Goal: Information Seeking & Learning: Learn about a topic

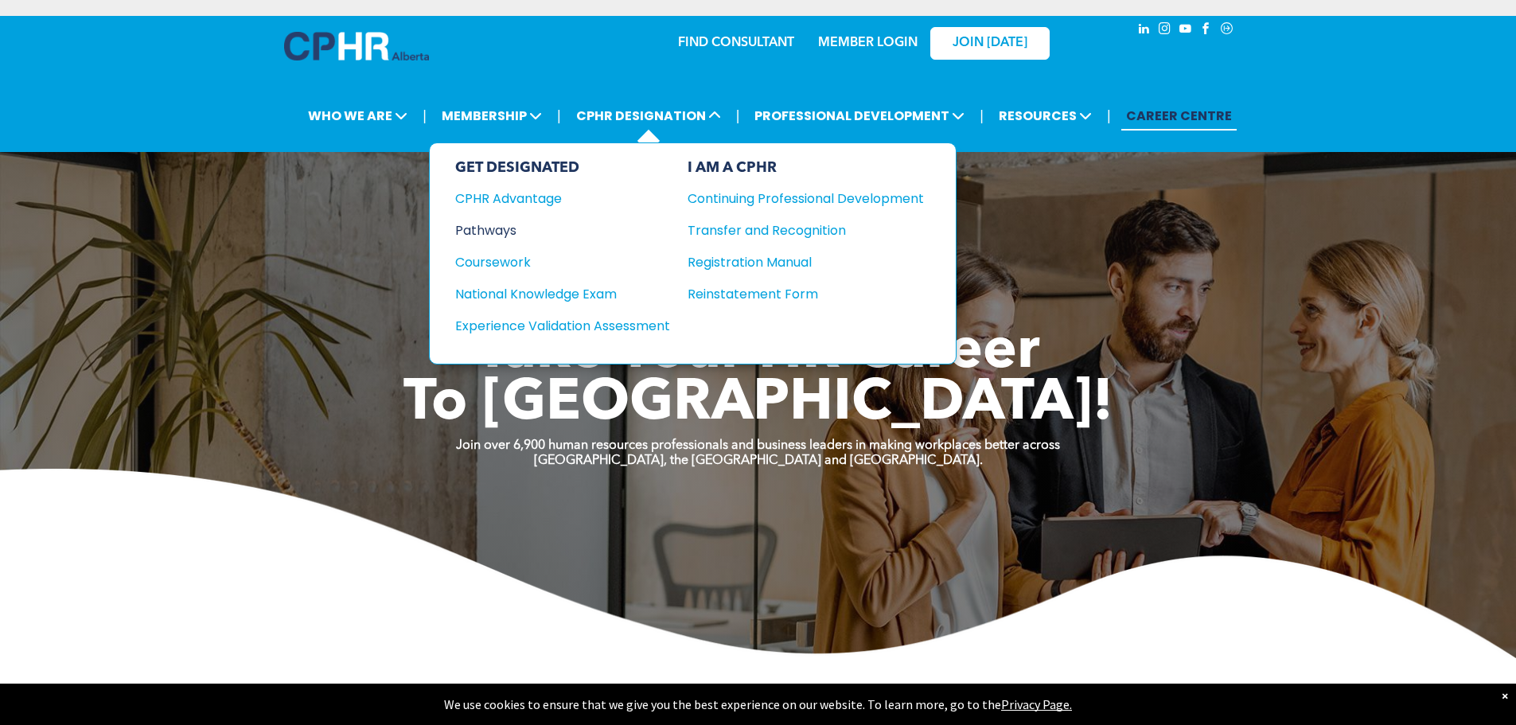
click at [488, 233] on div "Pathways" at bounding box center [551, 230] width 193 height 20
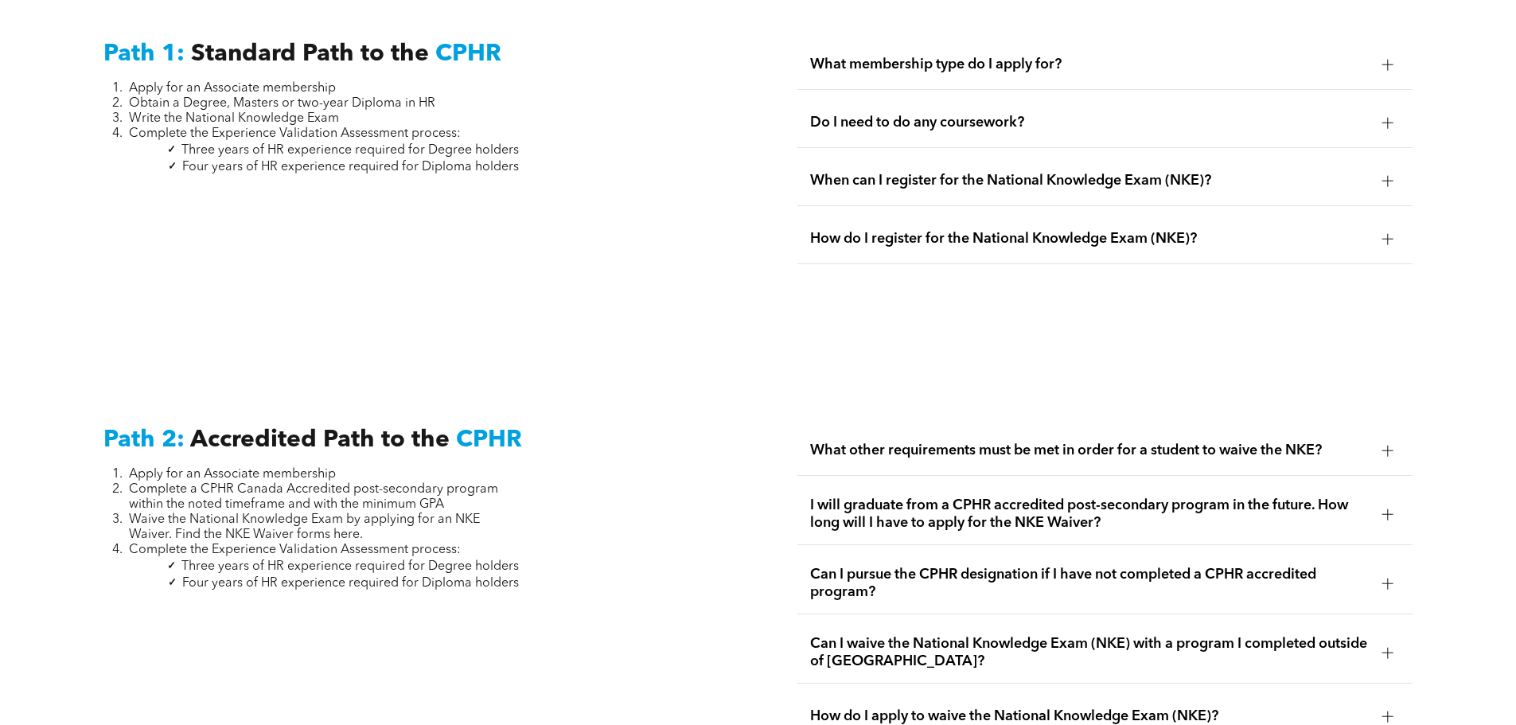
scroll to position [2308, 0]
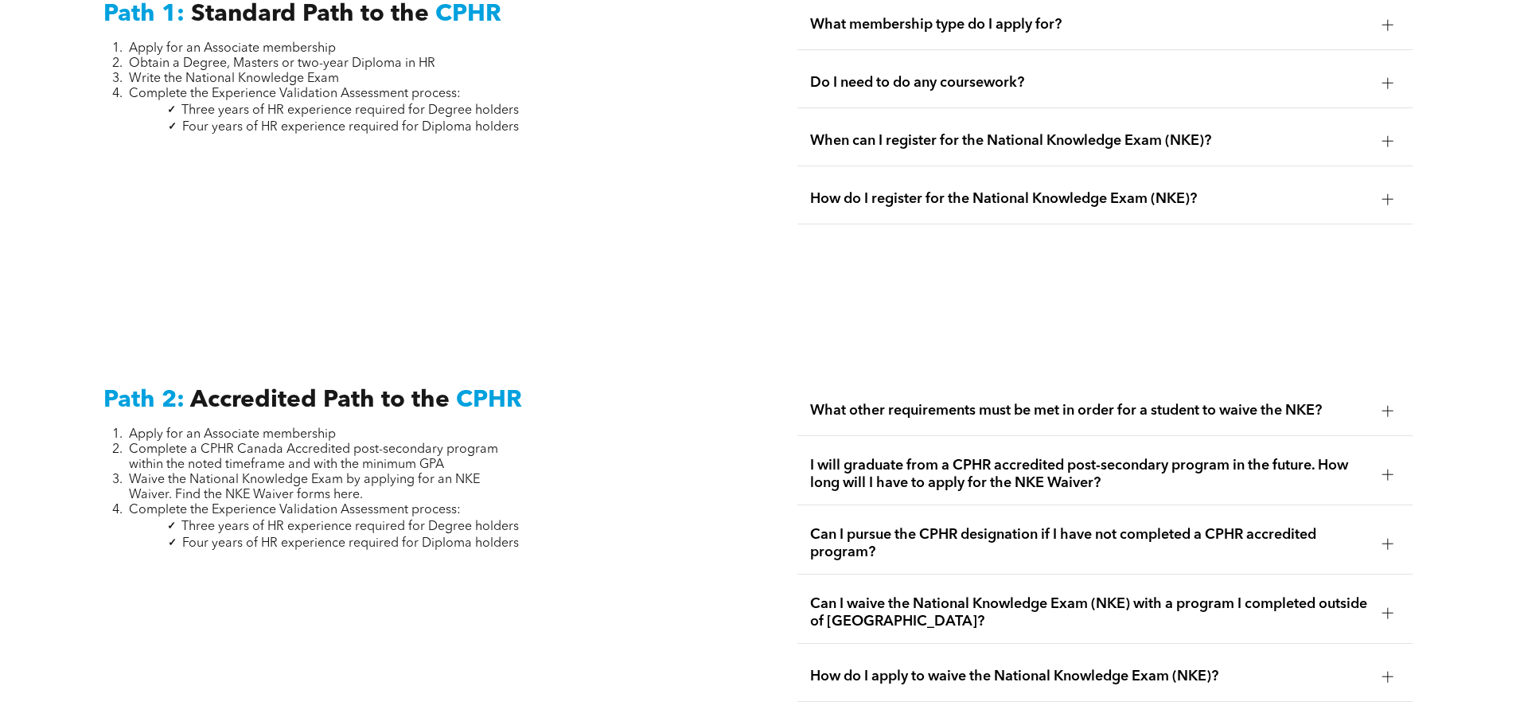
click at [921, 402] on span "What other requirements must be met in order for a student to waive the NKE?" at bounding box center [1090, 411] width 560 height 18
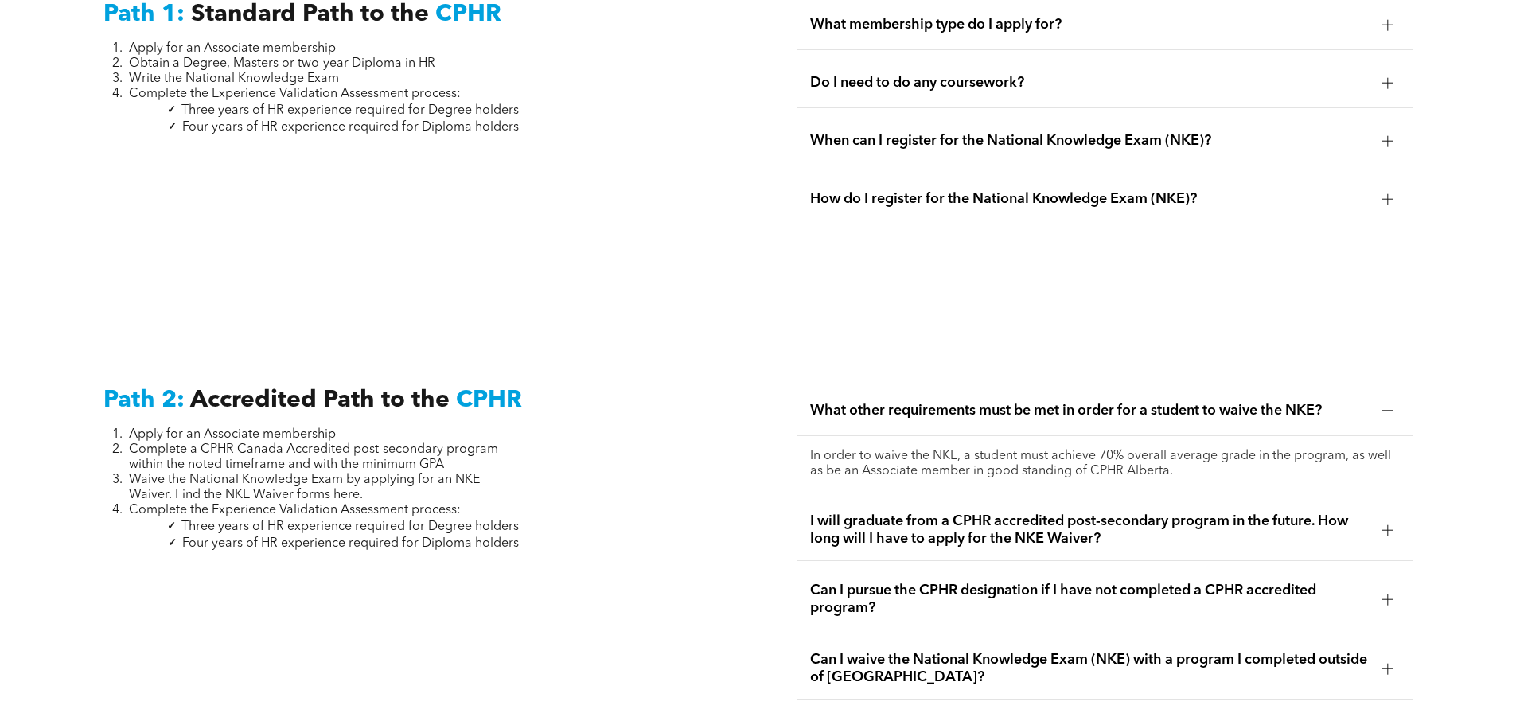
click at [921, 402] on span "What other requirements must be met in order for a student to waive the NKE?" at bounding box center [1090, 411] width 560 height 18
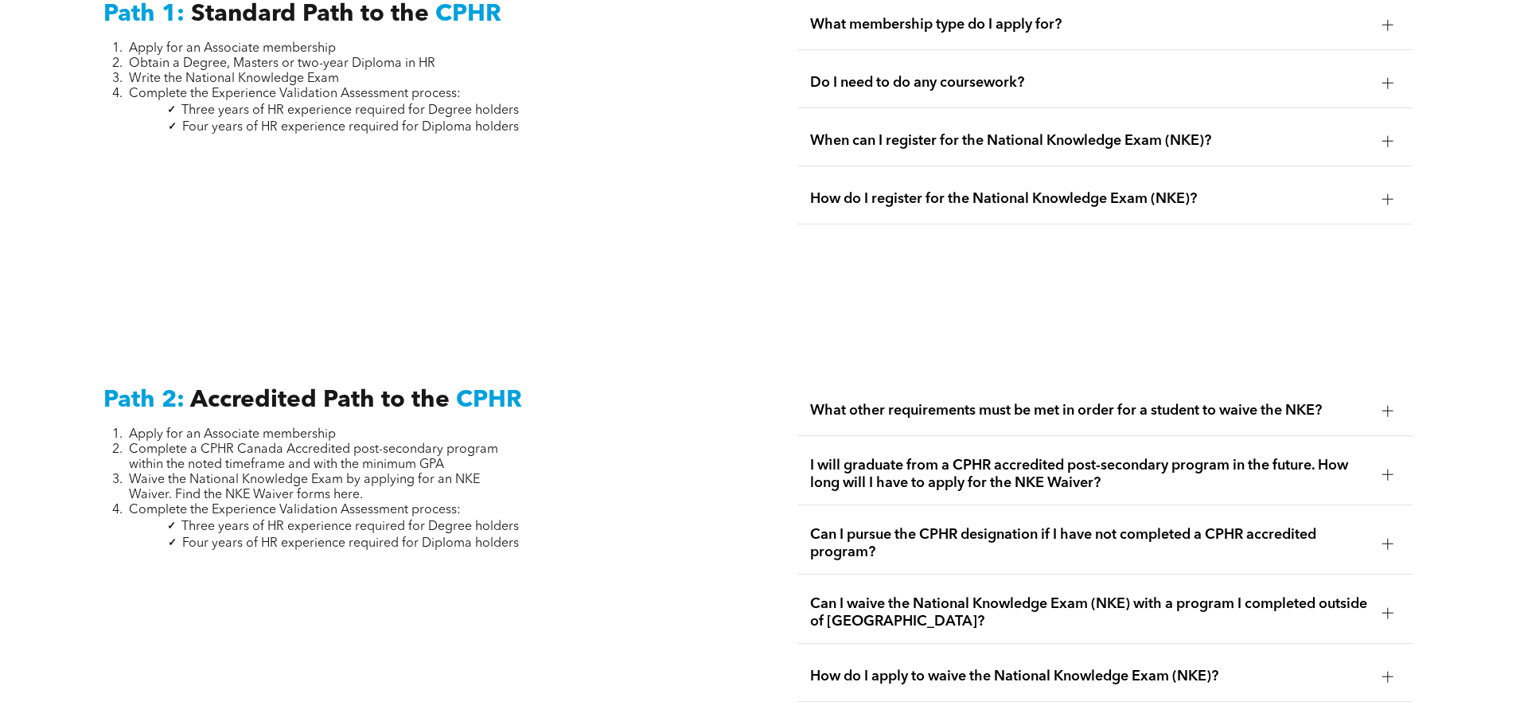
scroll to position [2388, 0]
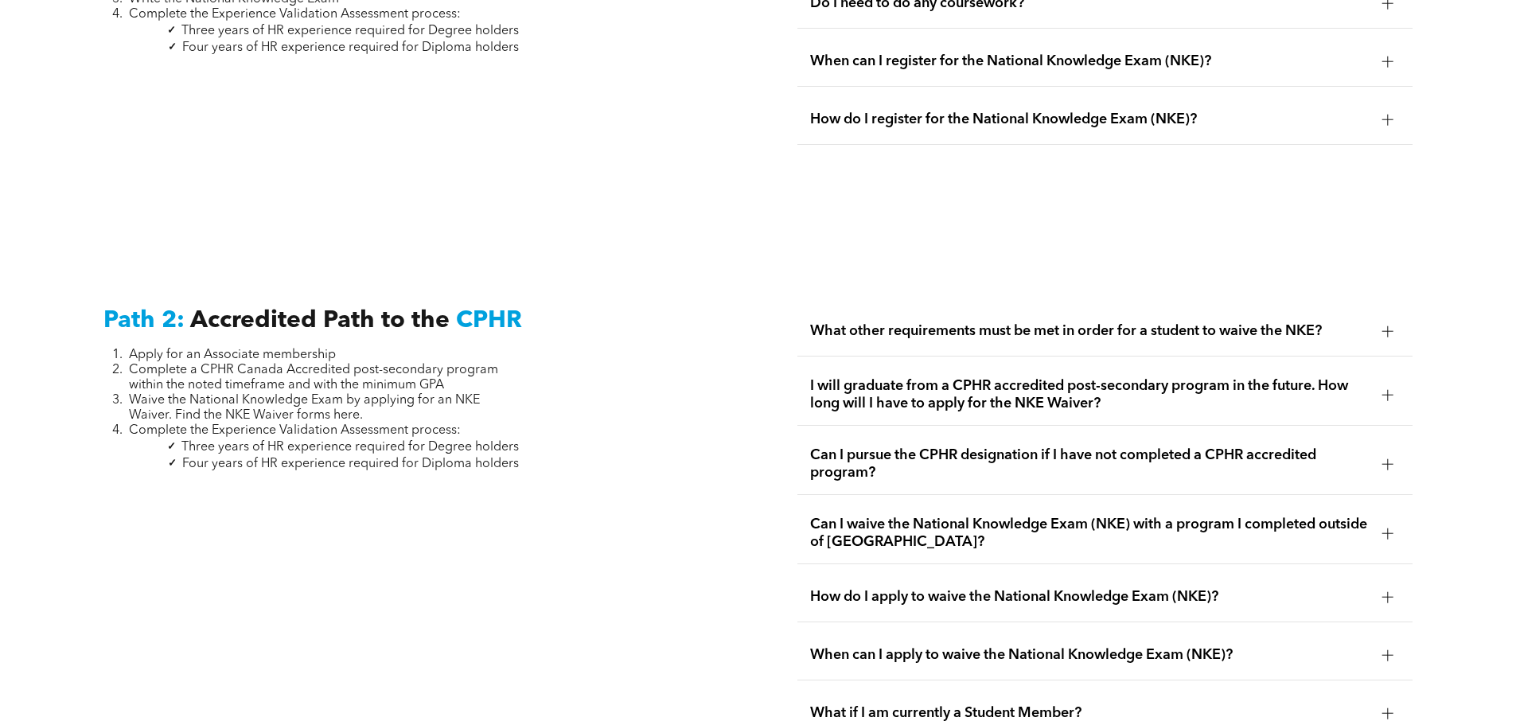
click at [911, 381] on span "I will graduate from a CPHR accredited post-secondary program in the future. Ho…" at bounding box center [1090, 394] width 560 height 35
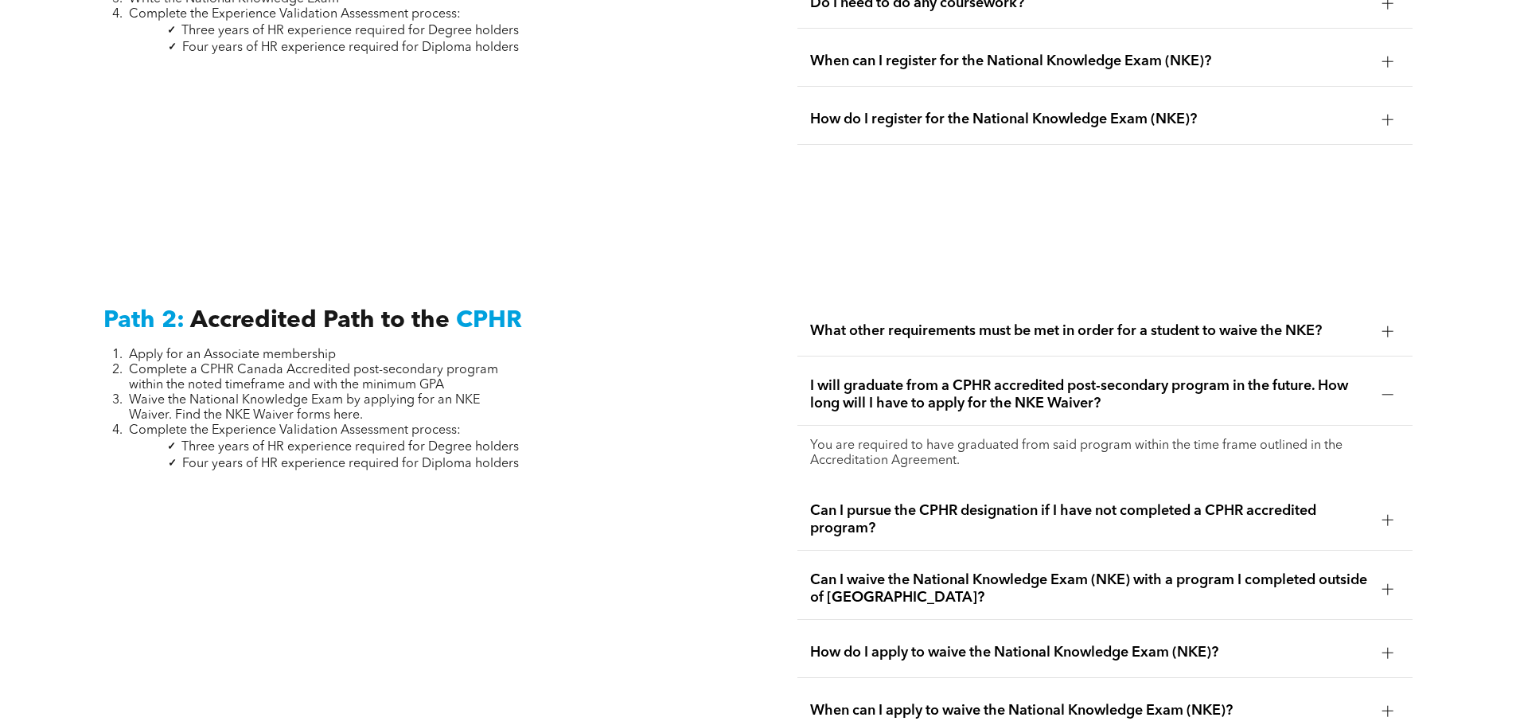
click at [911, 381] on span "I will graduate from a CPHR accredited post-secondary program in the future. Ho…" at bounding box center [1090, 394] width 560 height 35
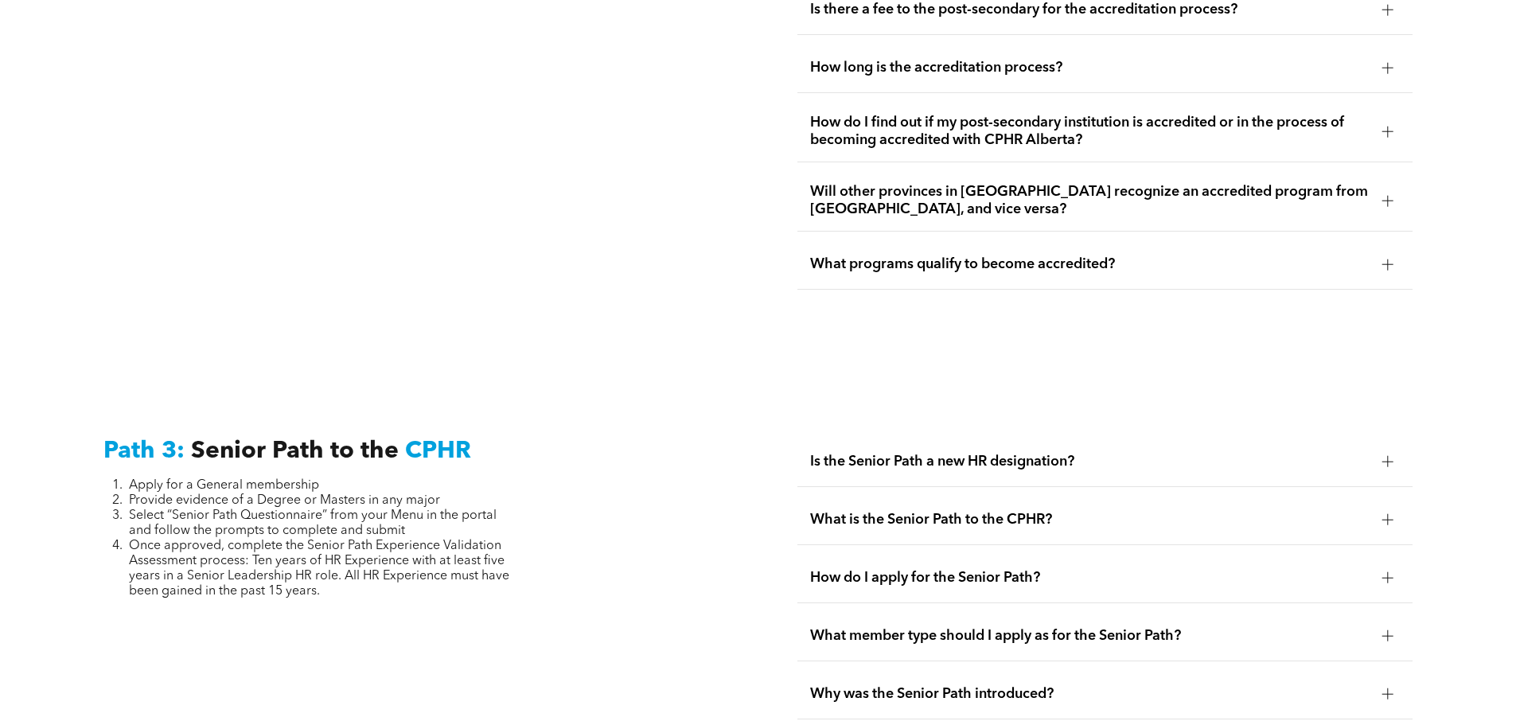
scroll to position [3662, 0]
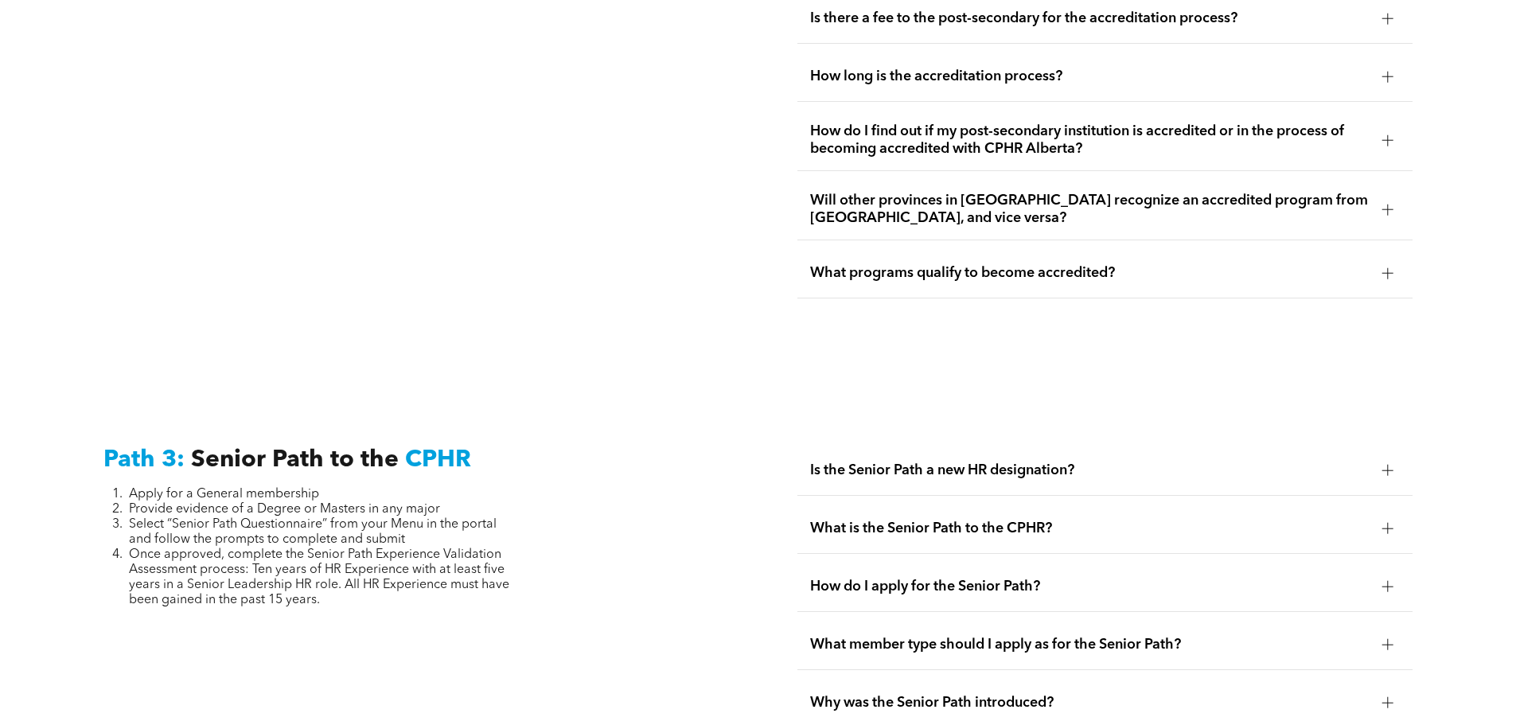
click at [919, 264] on span "What programs qualify to become accredited?" at bounding box center [1090, 273] width 560 height 18
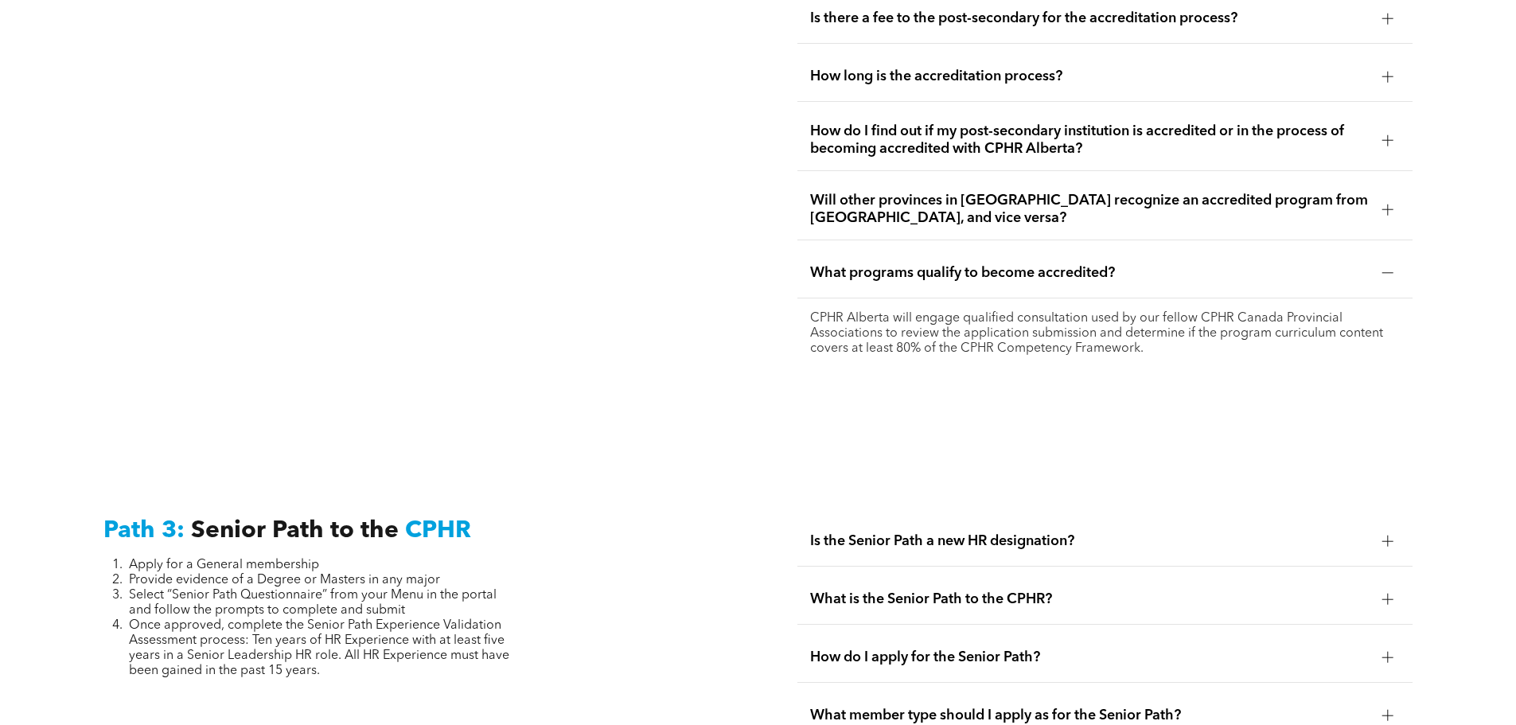
click at [919, 264] on span "What programs qualify to become accredited?" at bounding box center [1090, 273] width 560 height 18
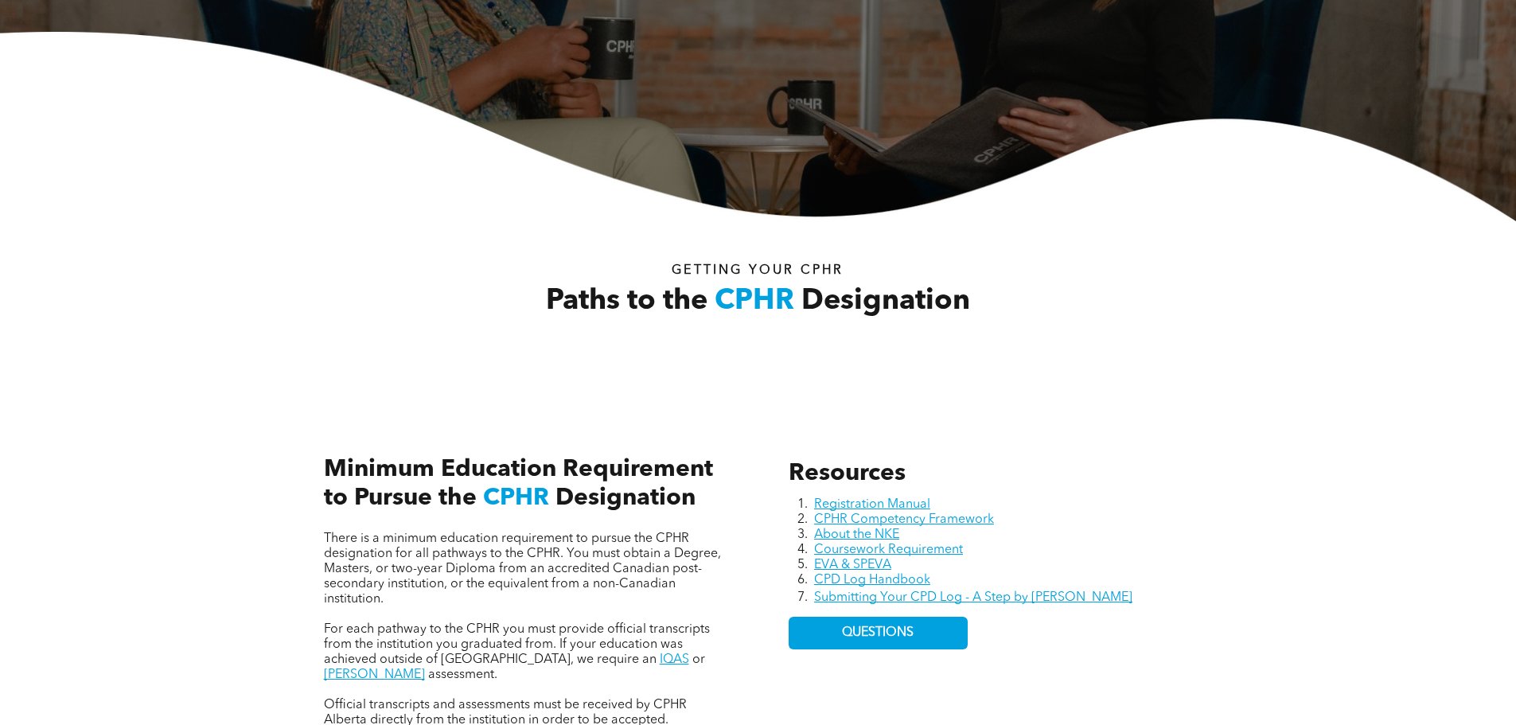
scroll to position [0, 0]
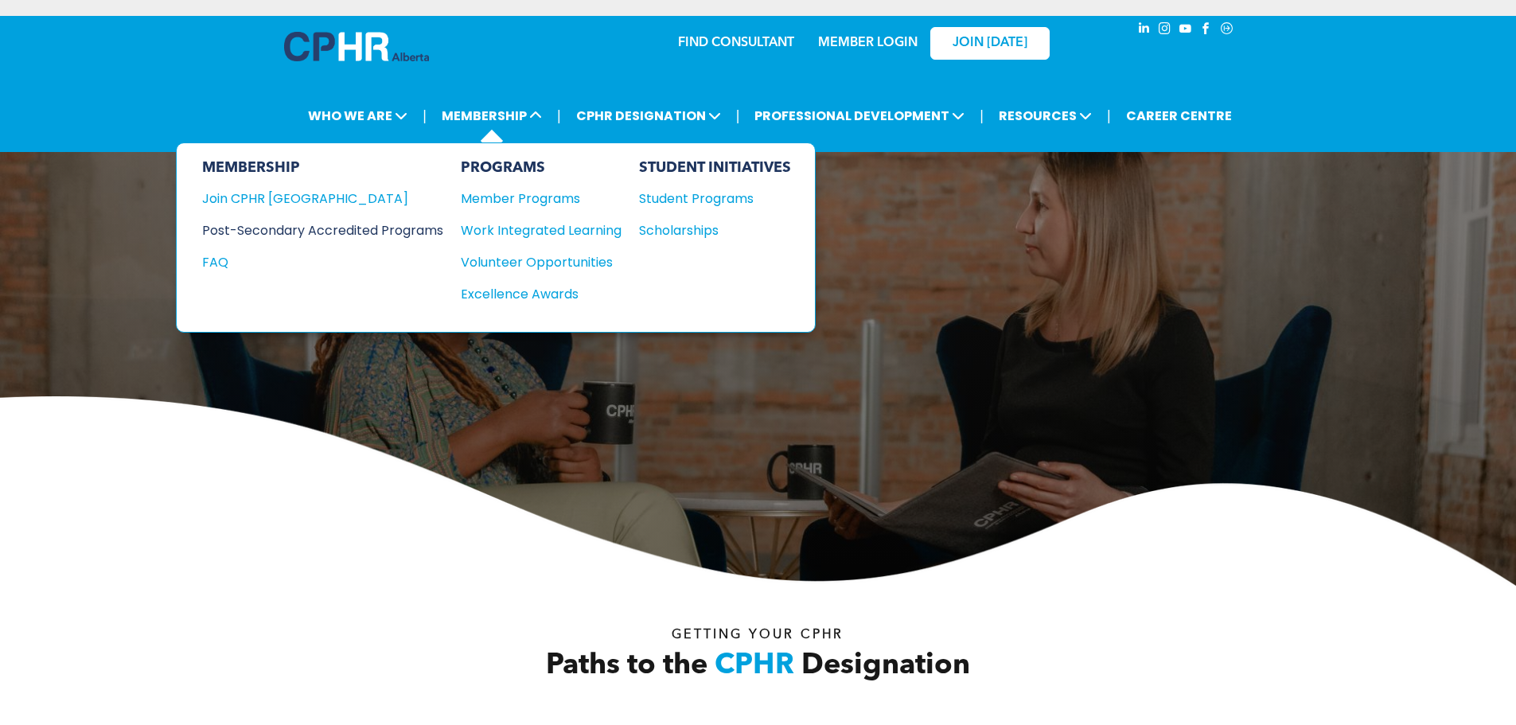
click at [420, 228] on div "Post-Secondary Accredited Programs" at bounding box center [310, 230] width 217 height 20
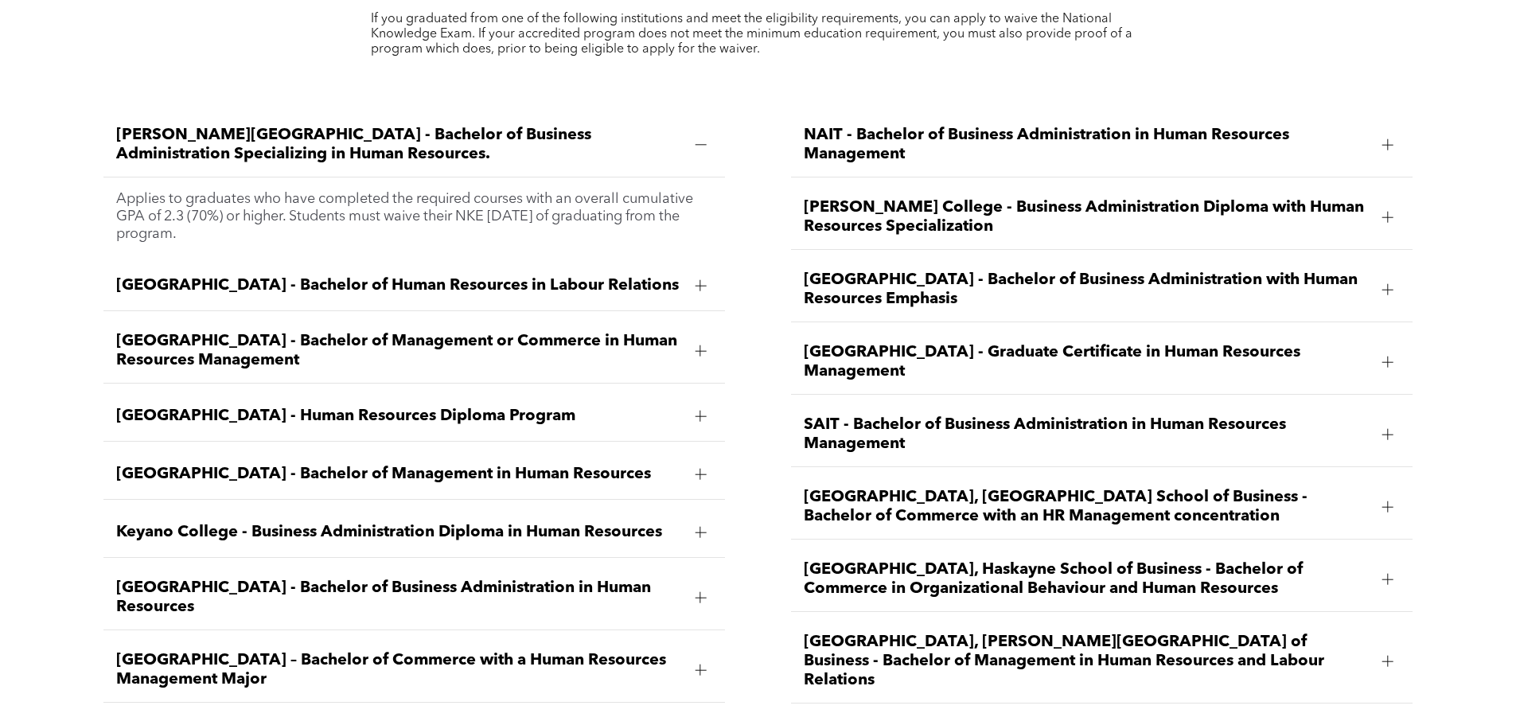
scroll to position [2388, 0]
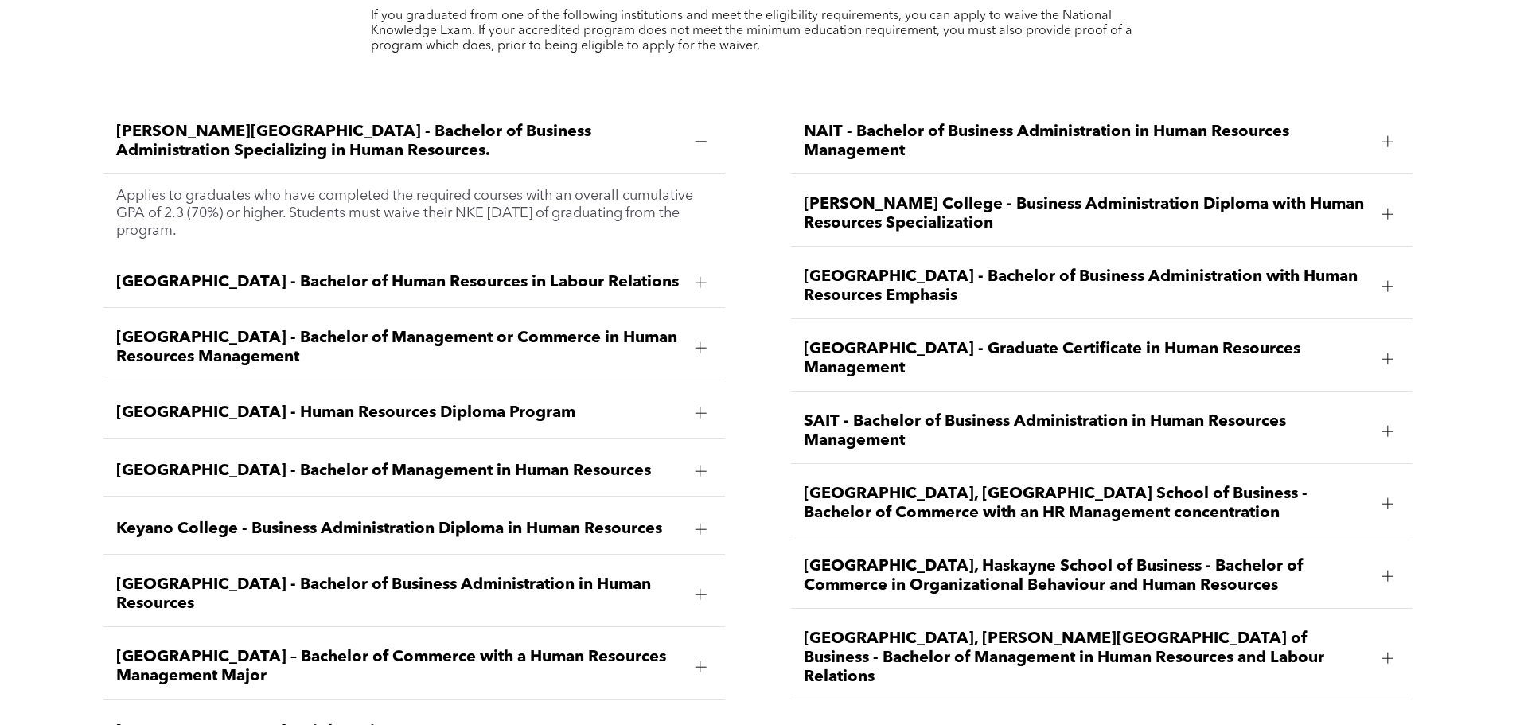
click at [344, 404] on span "Bow Valley College - Human Resources Diploma Program" at bounding box center [399, 413] width 566 height 19
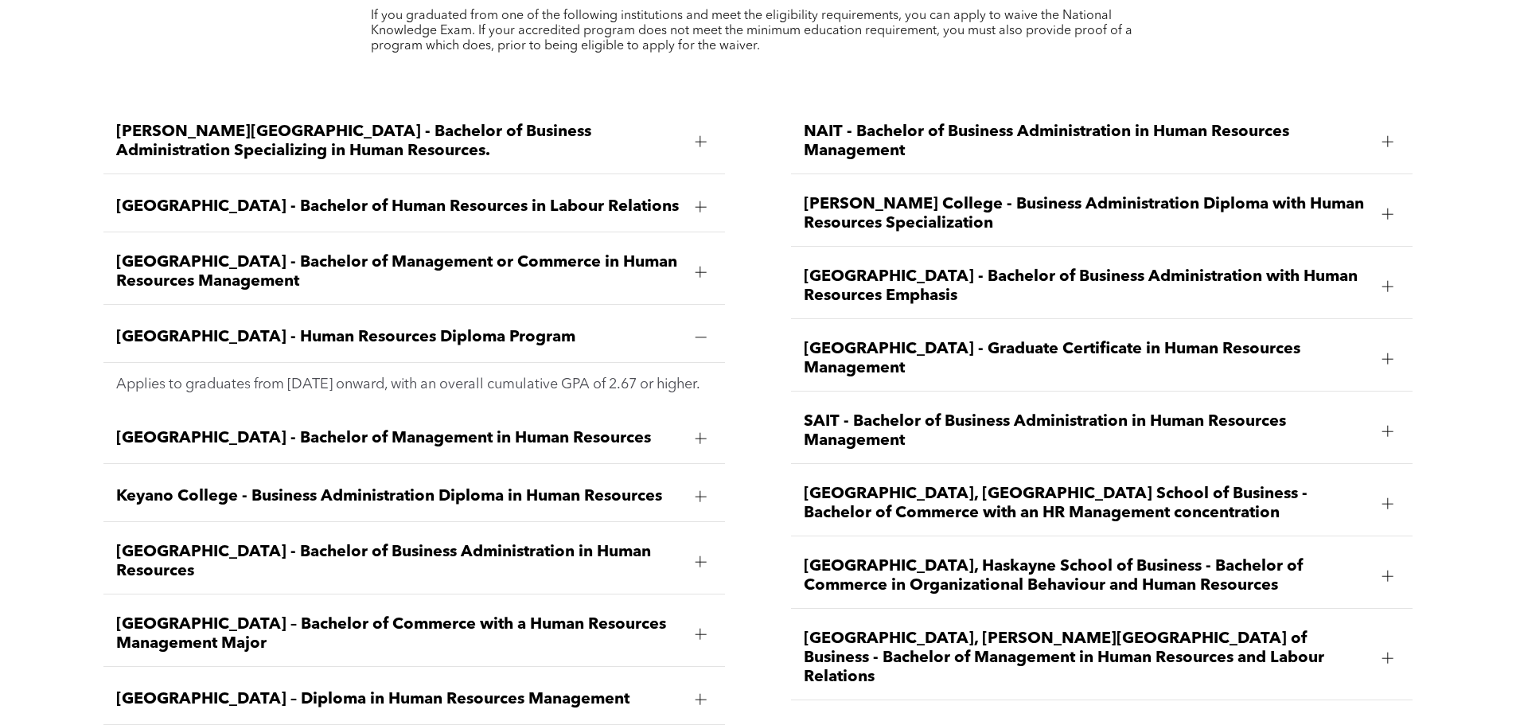
click at [379, 328] on span "Bow Valley College - Human Resources Diploma Program" at bounding box center [399, 337] width 566 height 19
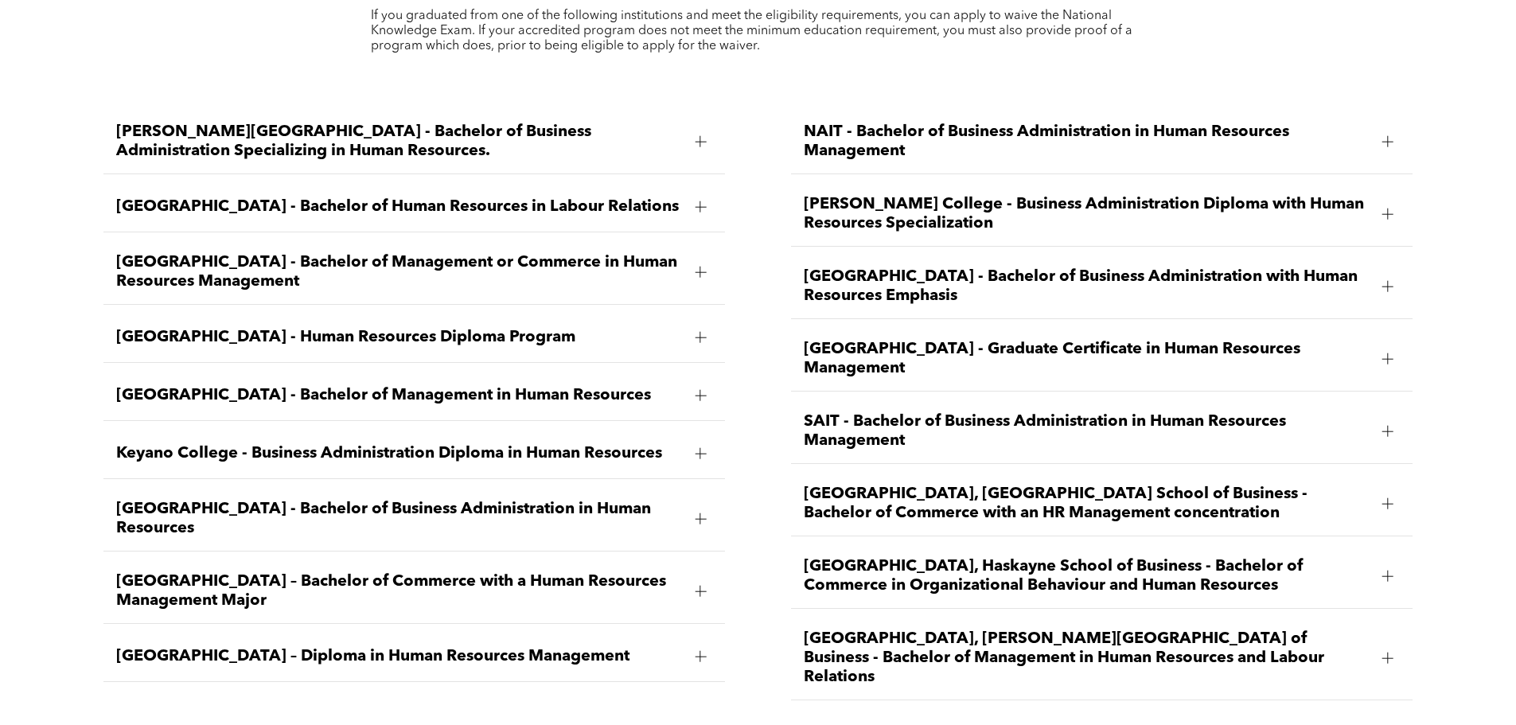
click at [331, 444] on span "Keyano College - Business Administration Diploma in Human Resources" at bounding box center [399, 453] width 566 height 19
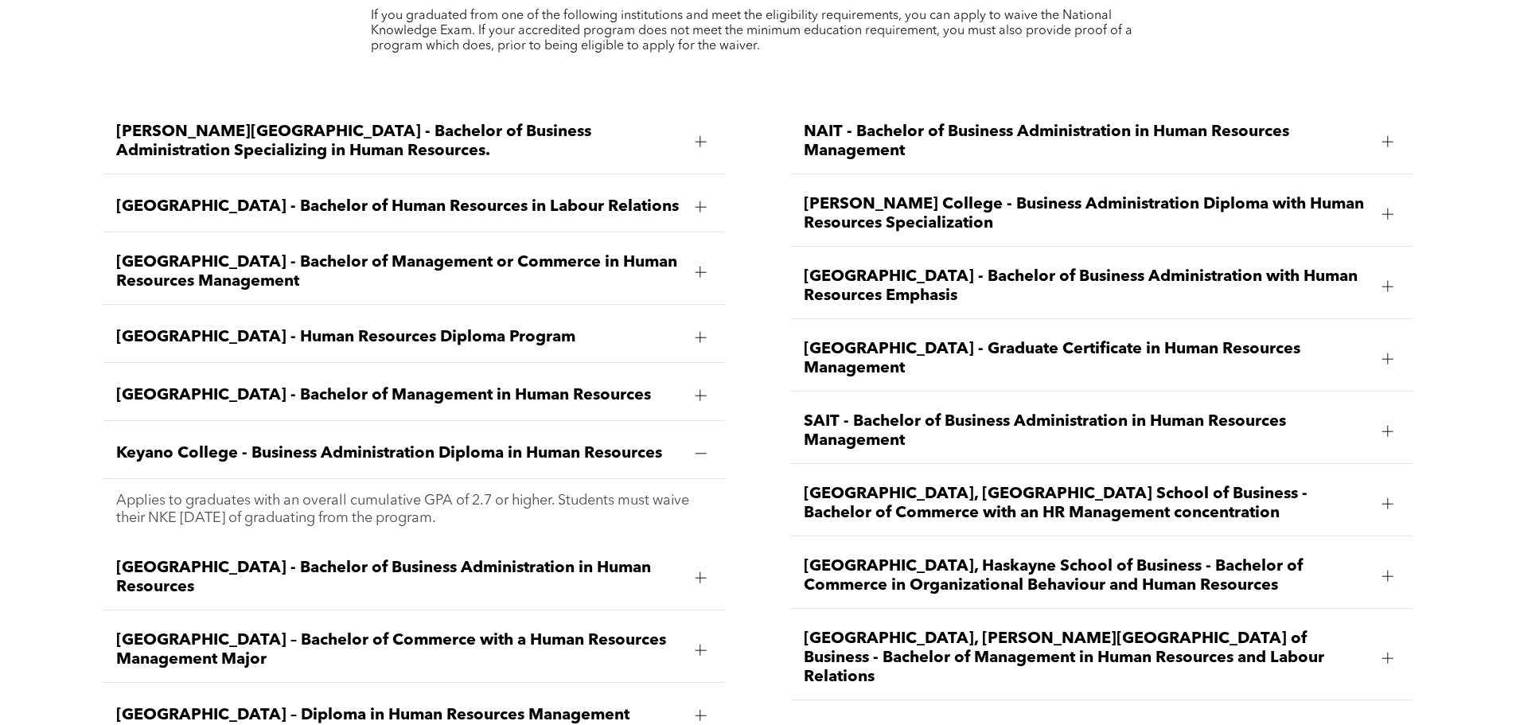
click at [331, 444] on span "Keyano College - Business Administration Diploma in Human Resources" at bounding box center [399, 453] width 566 height 19
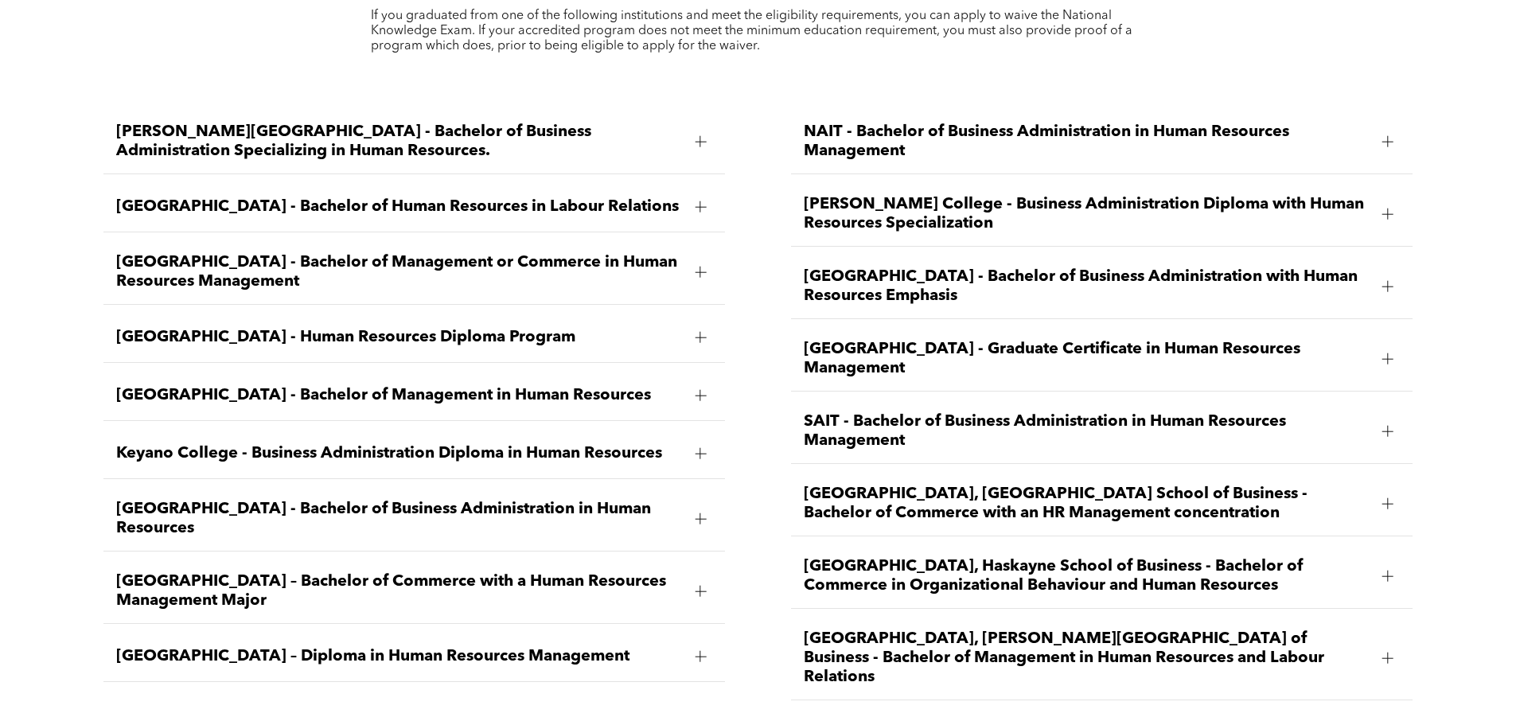
click at [1009, 340] on span "Red Deer Polytechnic - Graduate Certificate in Human Resources Management" at bounding box center [1087, 359] width 566 height 38
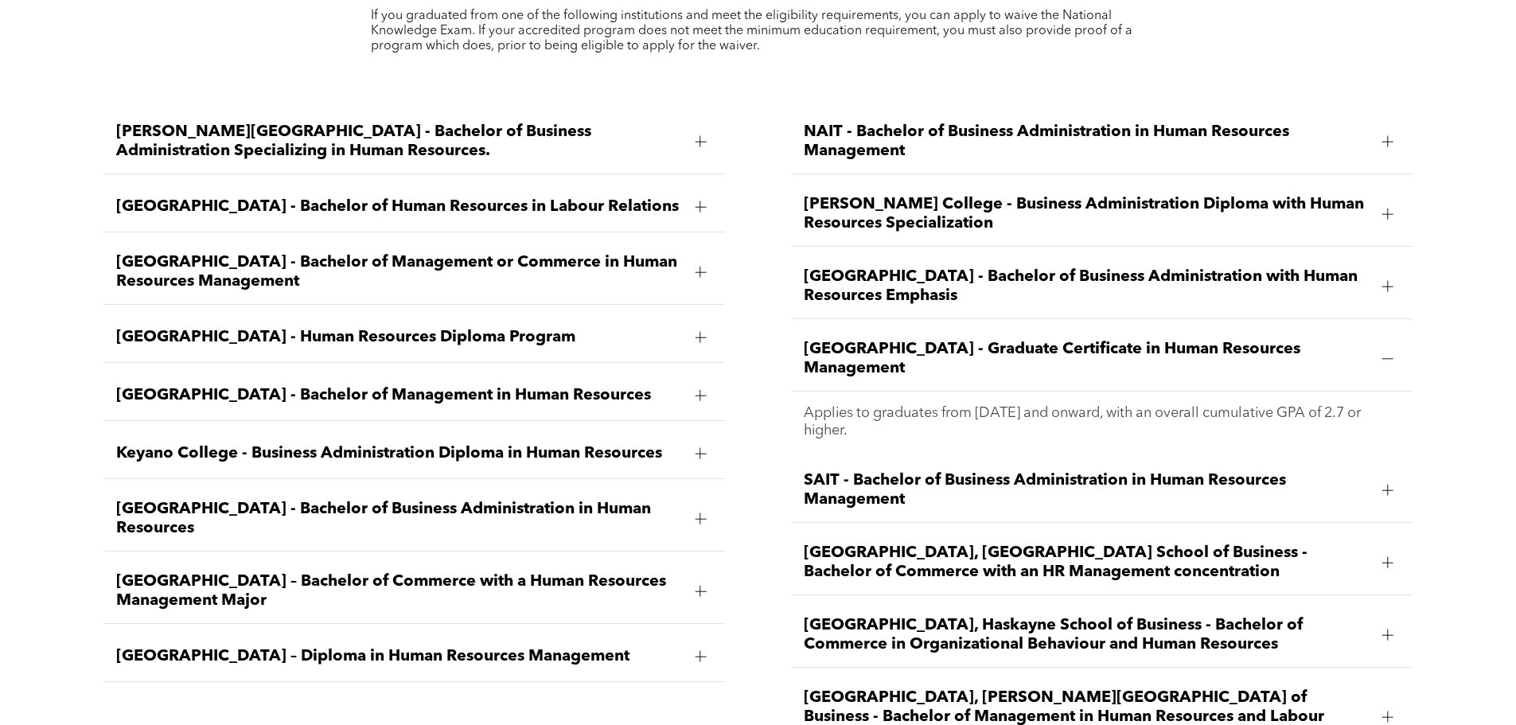
click at [1056, 340] on span "Red Deer Polytechnic - Graduate Certificate in Human Resources Management" at bounding box center [1087, 359] width 566 height 38
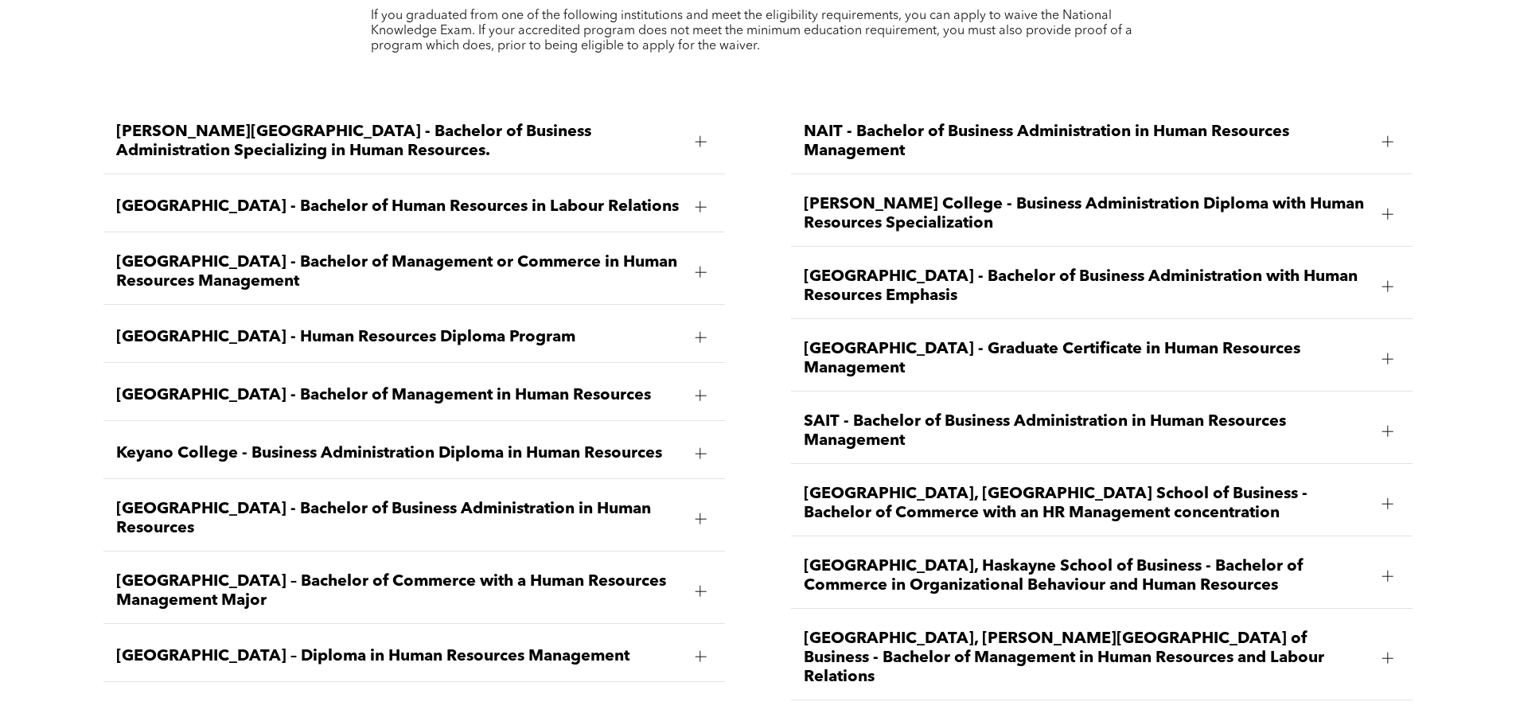
click at [1020, 195] on span "Norquest College - Business Administration Diploma with Human Resources Special…" at bounding box center [1087, 214] width 566 height 38
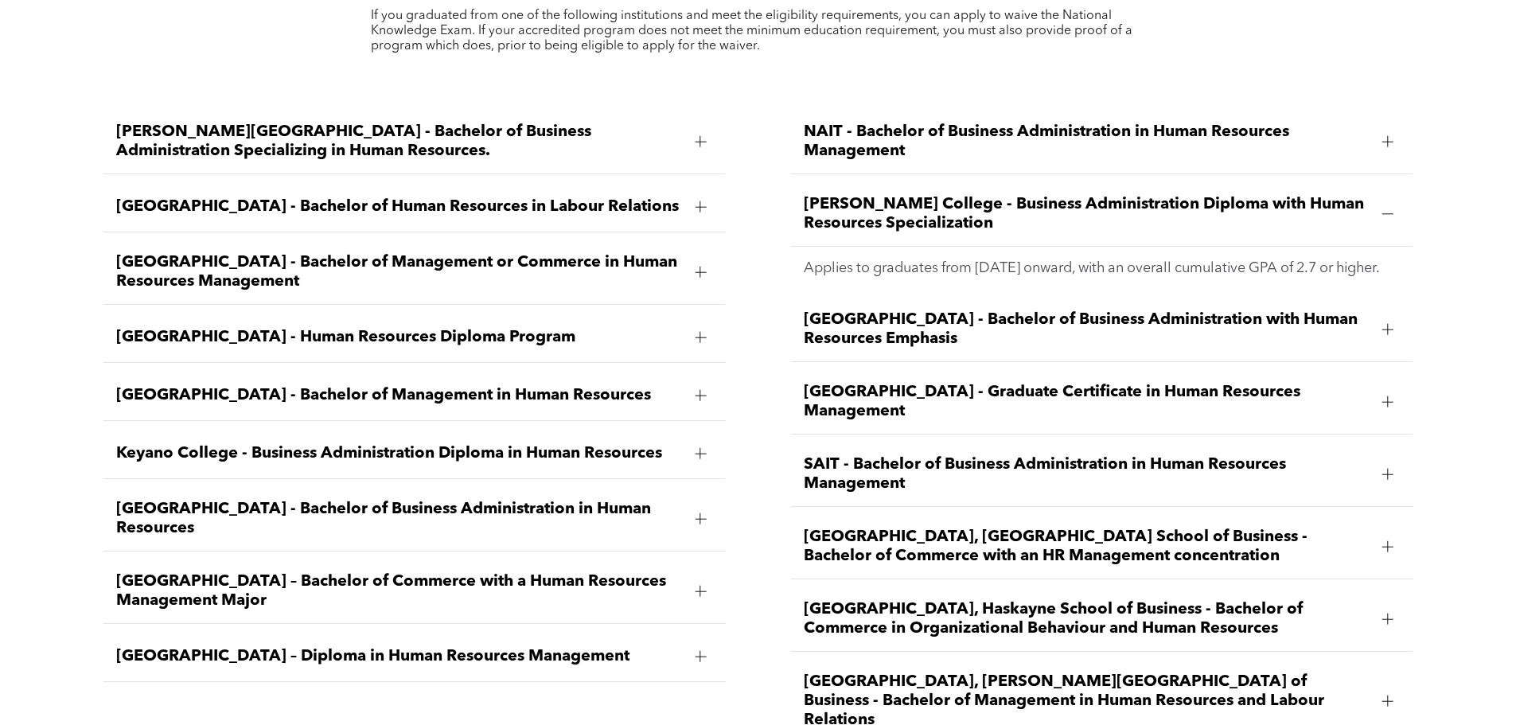
click at [1020, 195] on span "Norquest College - Business Administration Diploma with Human Resources Special…" at bounding box center [1087, 214] width 566 height 38
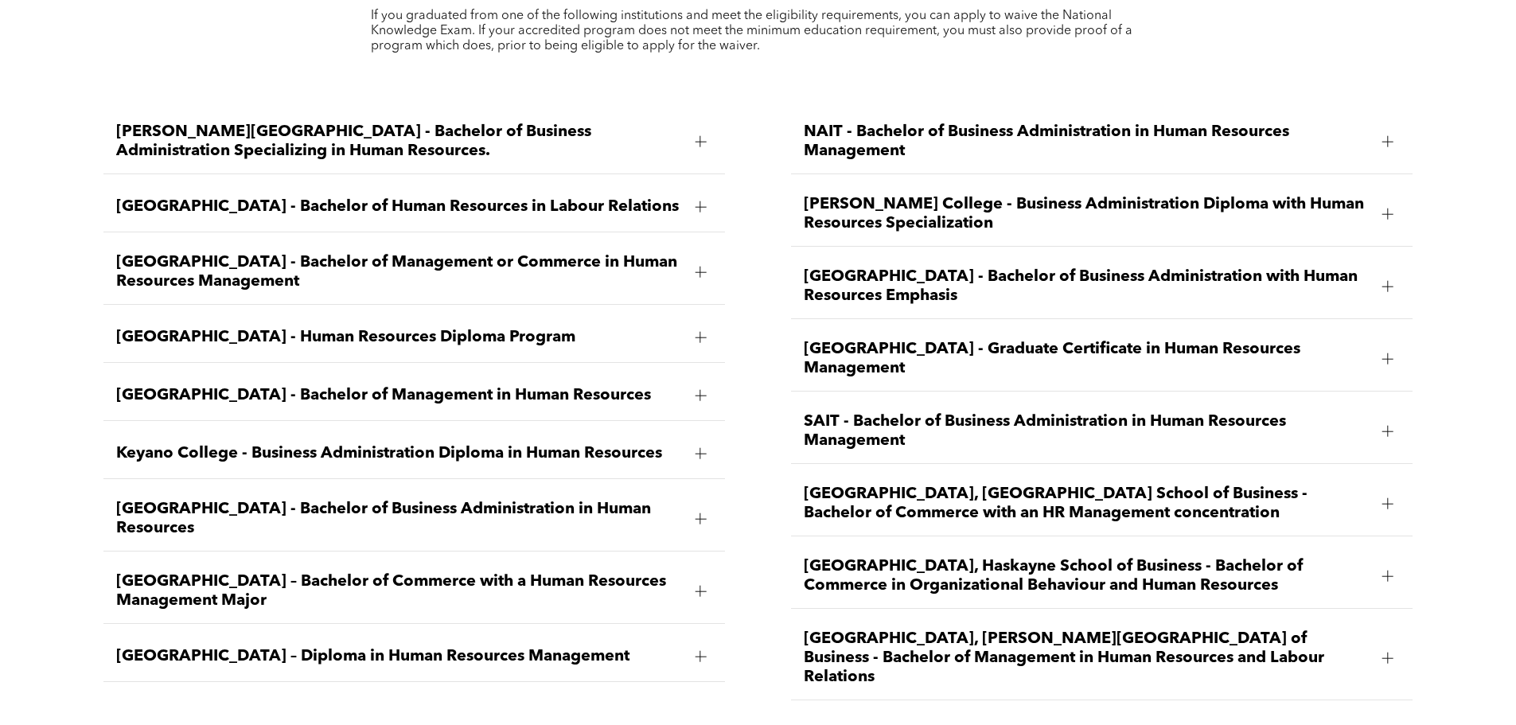
click at [350, 328] on span "Bow Valley College - Human Resources Diploma Program" at bounding box center [399, 337] width 566 height 19
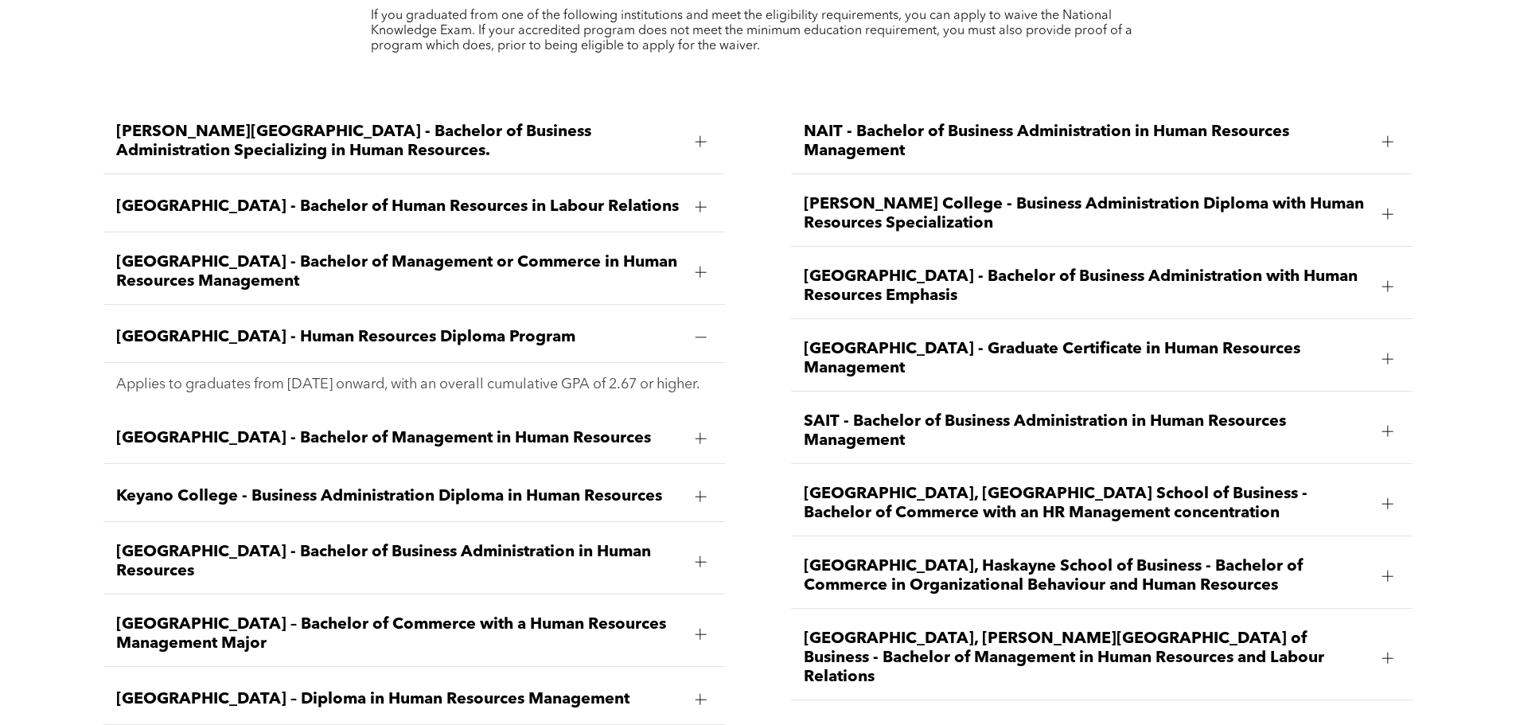
click at [350, 328] on span "Bow Valley College - Human Resources Diploma Program" at bounding box center [399, 337] width 566 height 19
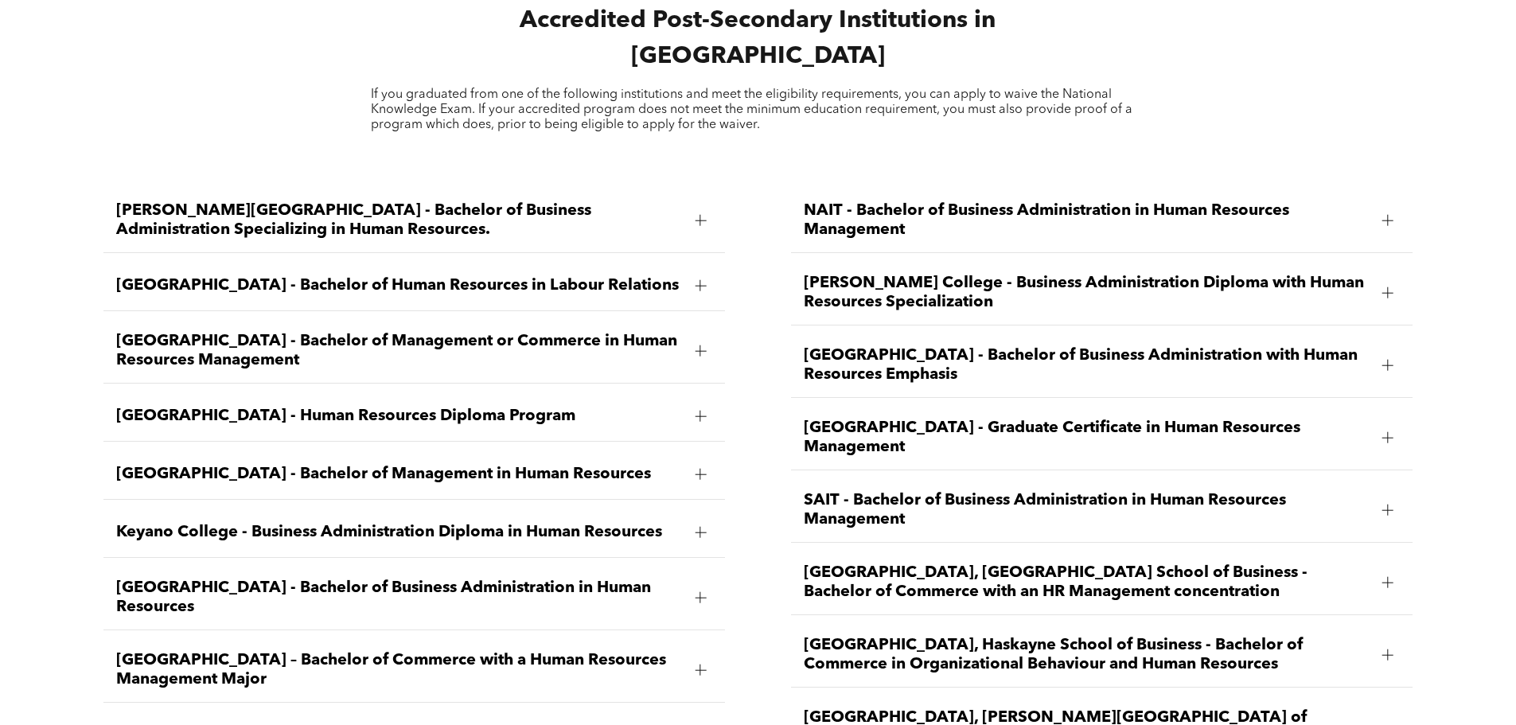
scroll to position [2308, 0]
click at [335, 408] on span "Bow Valley College - Human Resources Diploma Program" at bounding box center [399, 417] width 566 height 19
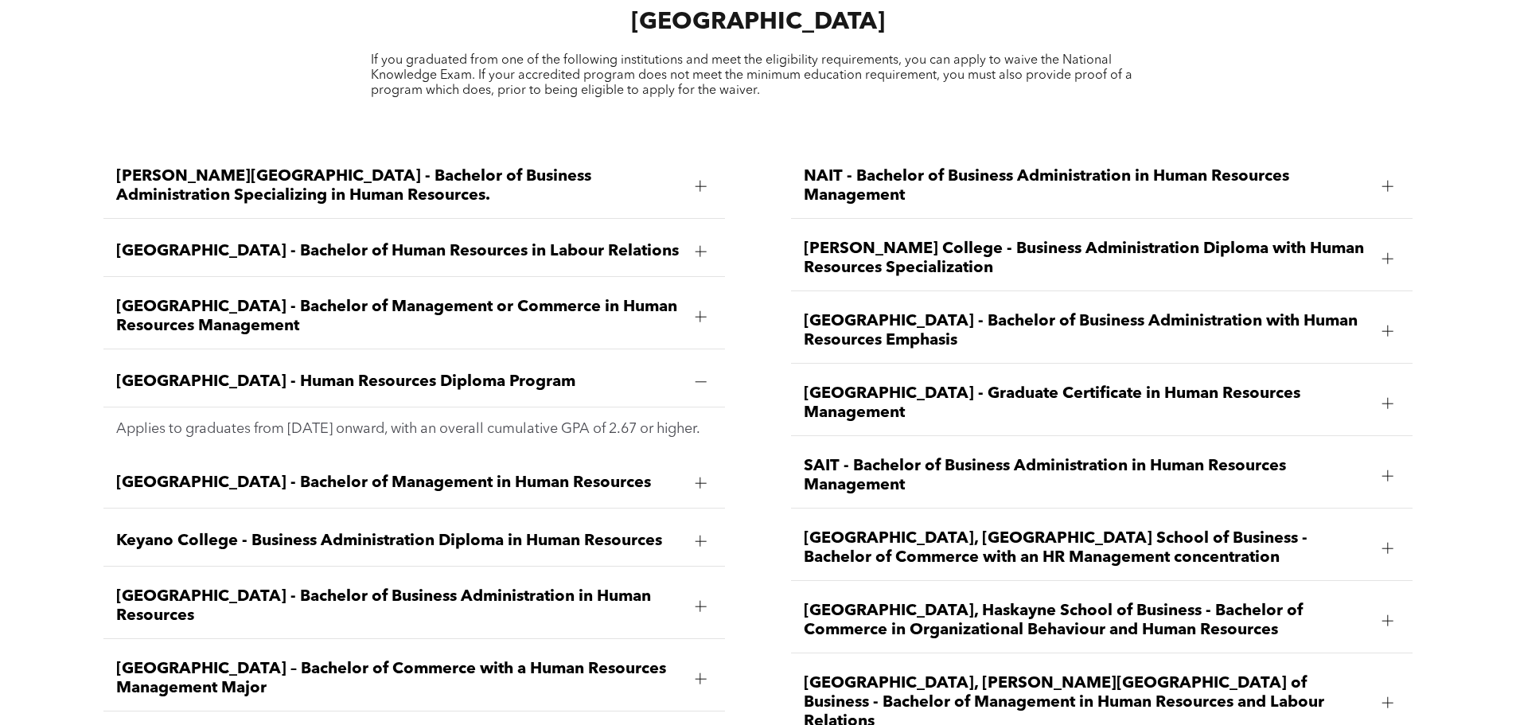
scroll to position [2388, 0]
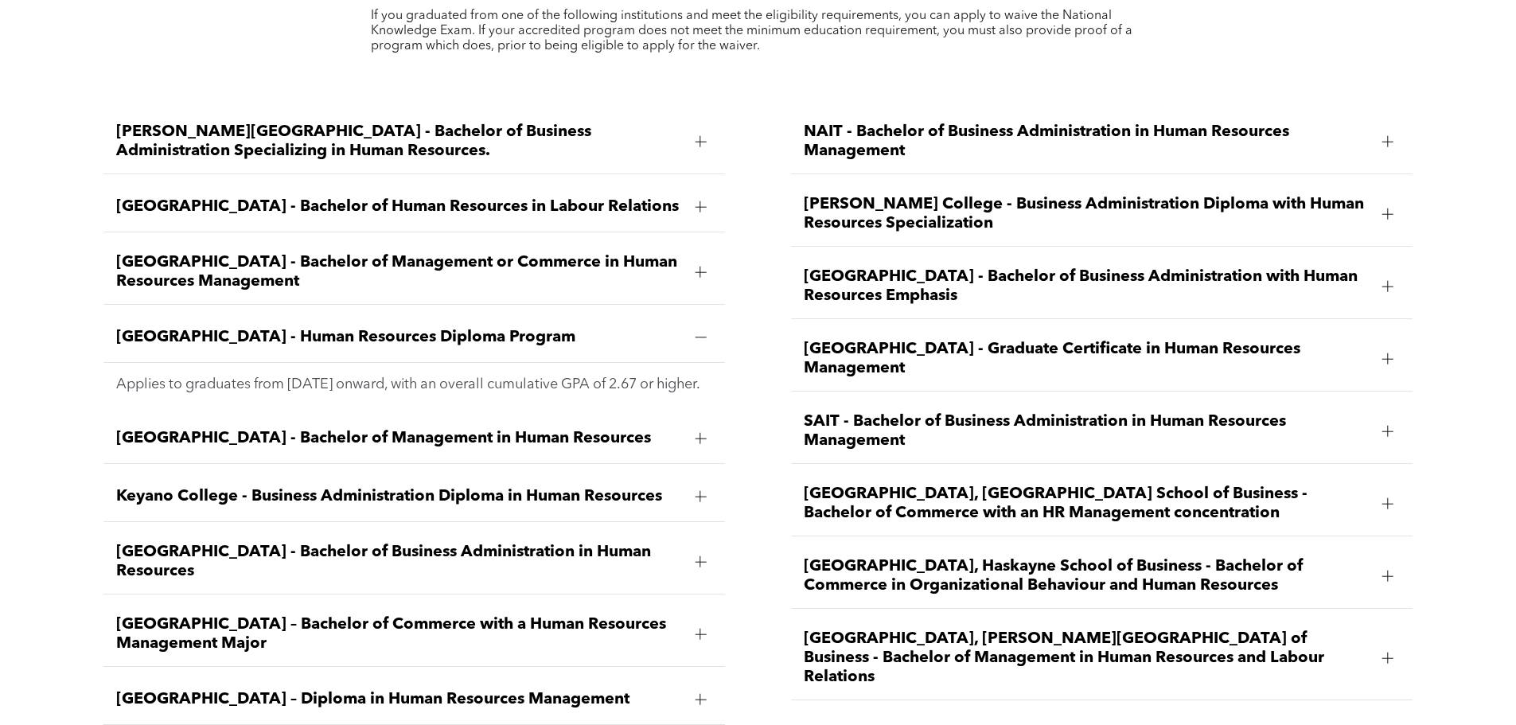
click at [852, 340] on span "Red Deer Polytechnic - Graduate Certificate in Human Resources Management" at bounding box center [1087, 359] width 566 height 38
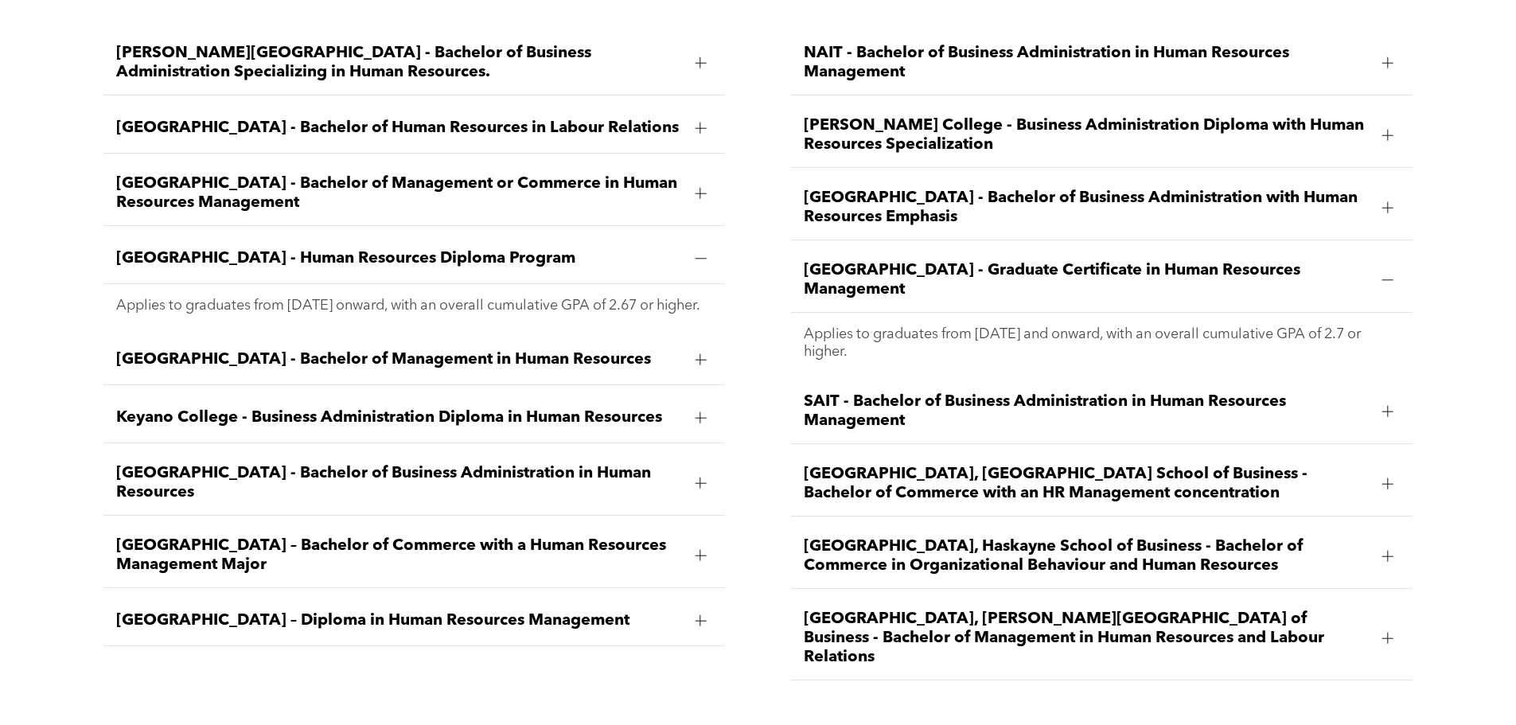
scroll to position [2468, 0]
click at [243, 595] on div "MacEwan University – Diploma in Human Resources Management" at bounding box center [414, 620] width 622 height 50
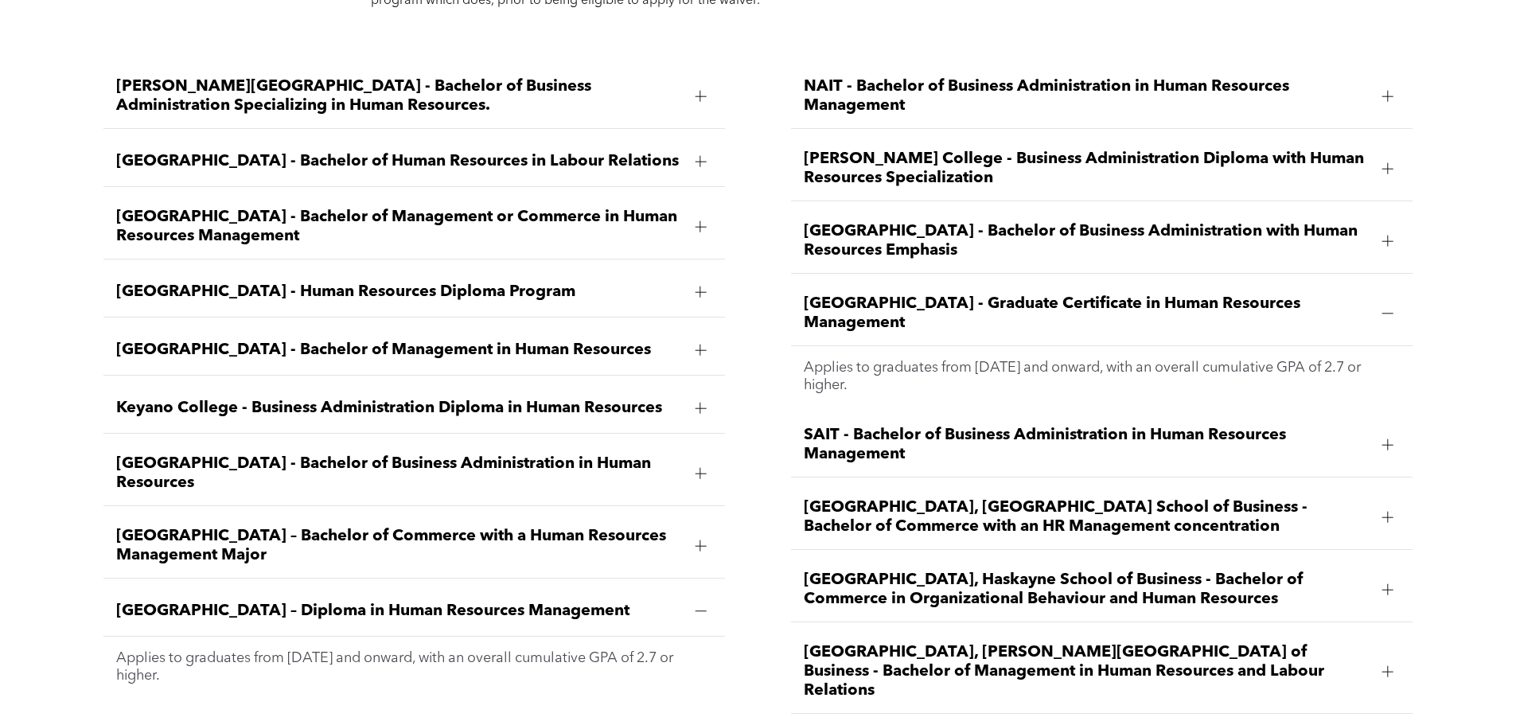
scroll to position [2388, 0]
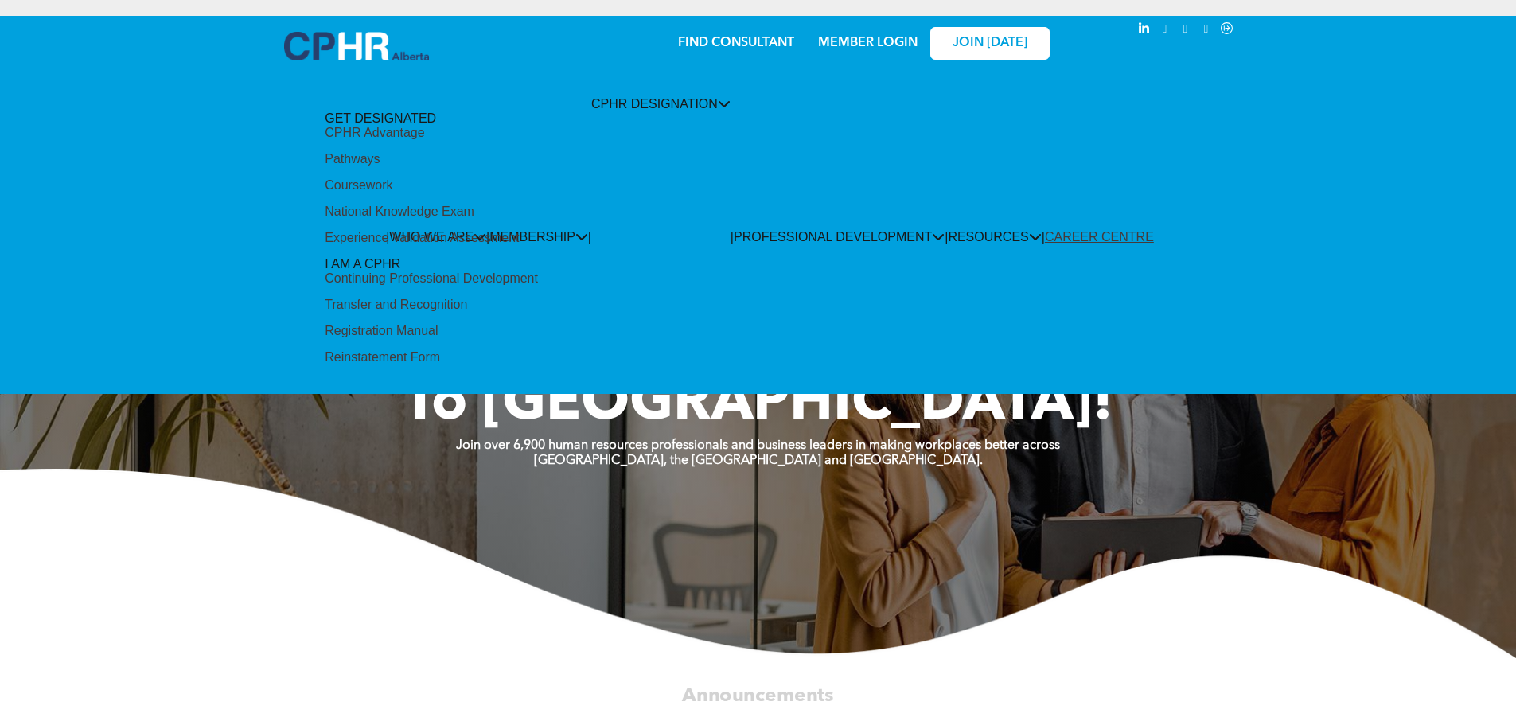
click at [392, 193] on div "Coursework" at bounding box center [359, 185] width 68 height 14
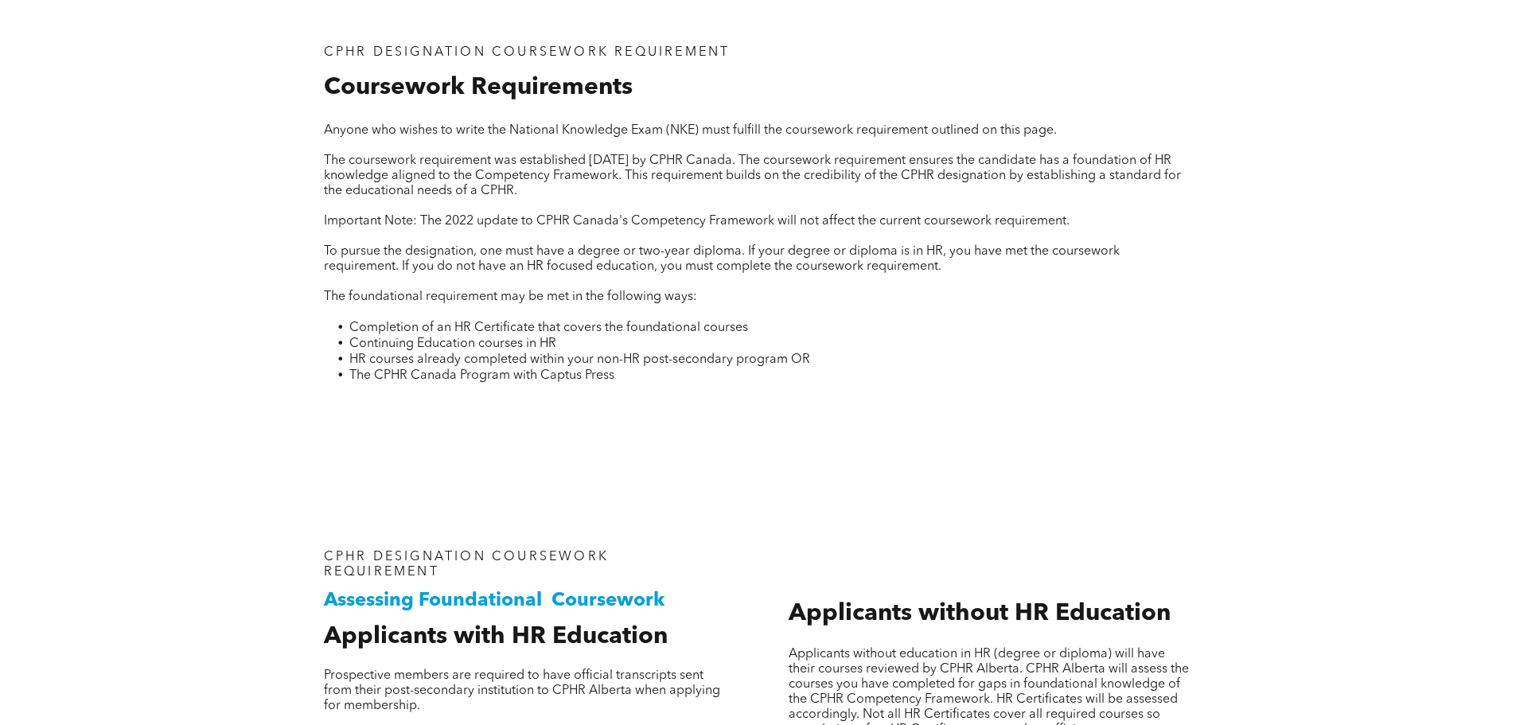
scroll to position [601, 0]
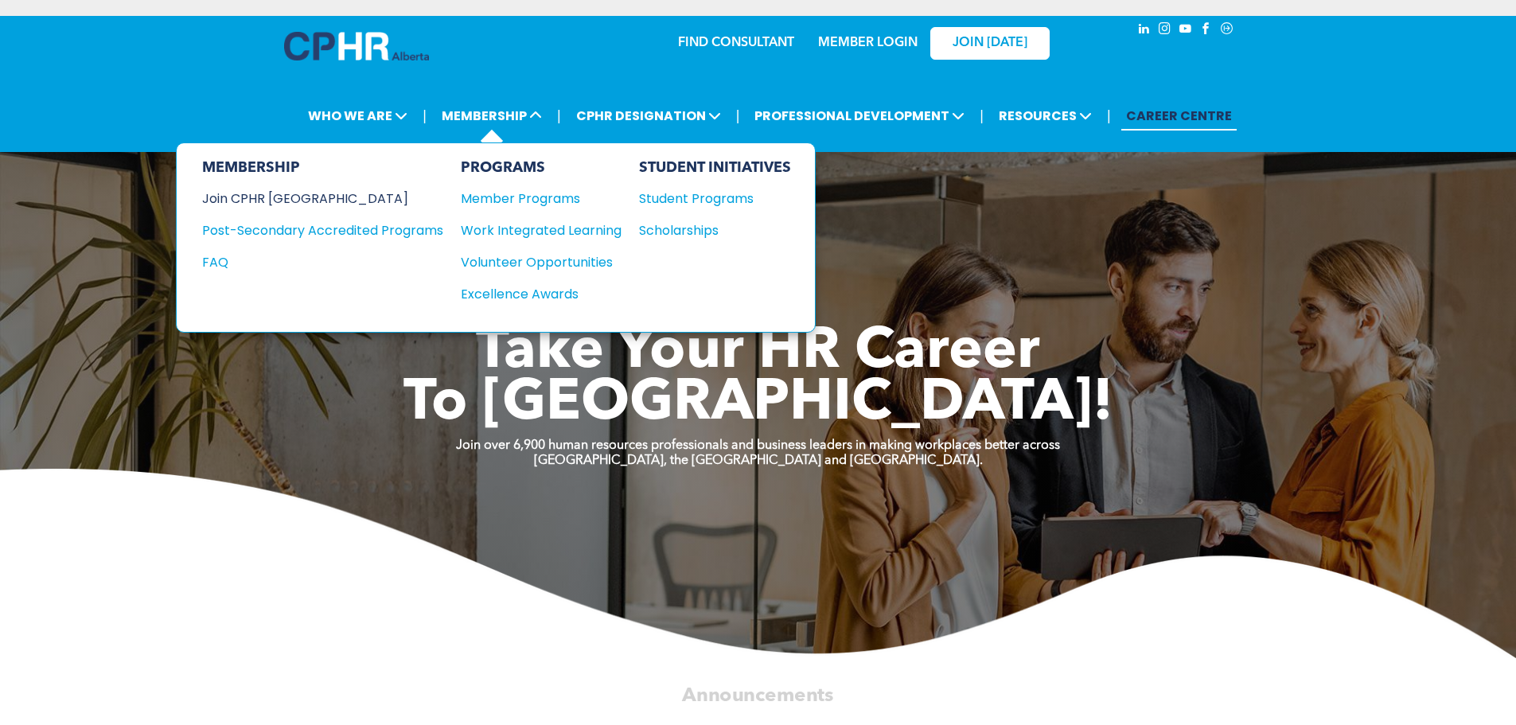
click at [287, 202] on div "Join CPHR [GEOGRAPHIC_DATA]" at bounding box center [310, 199] width 217 height 20
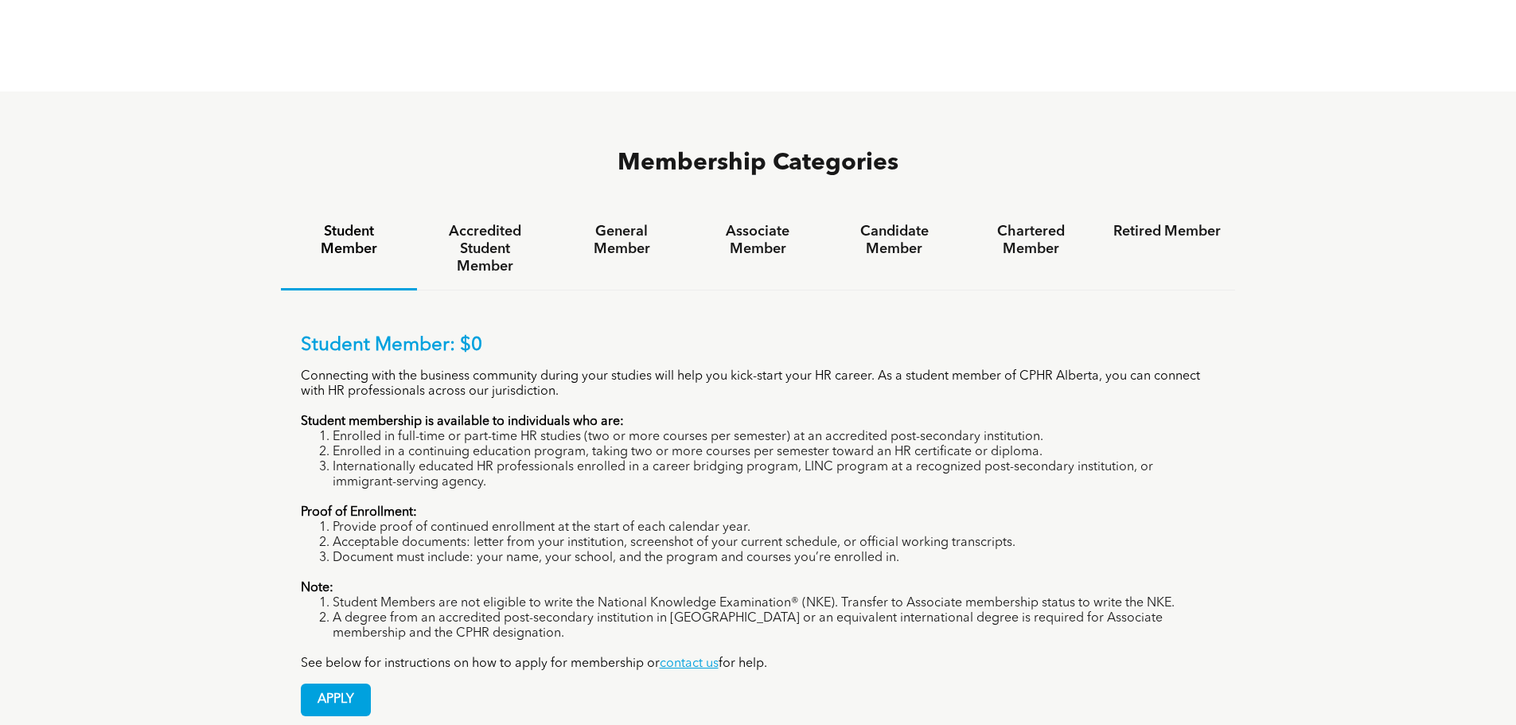
scroll to position [1035, 0]
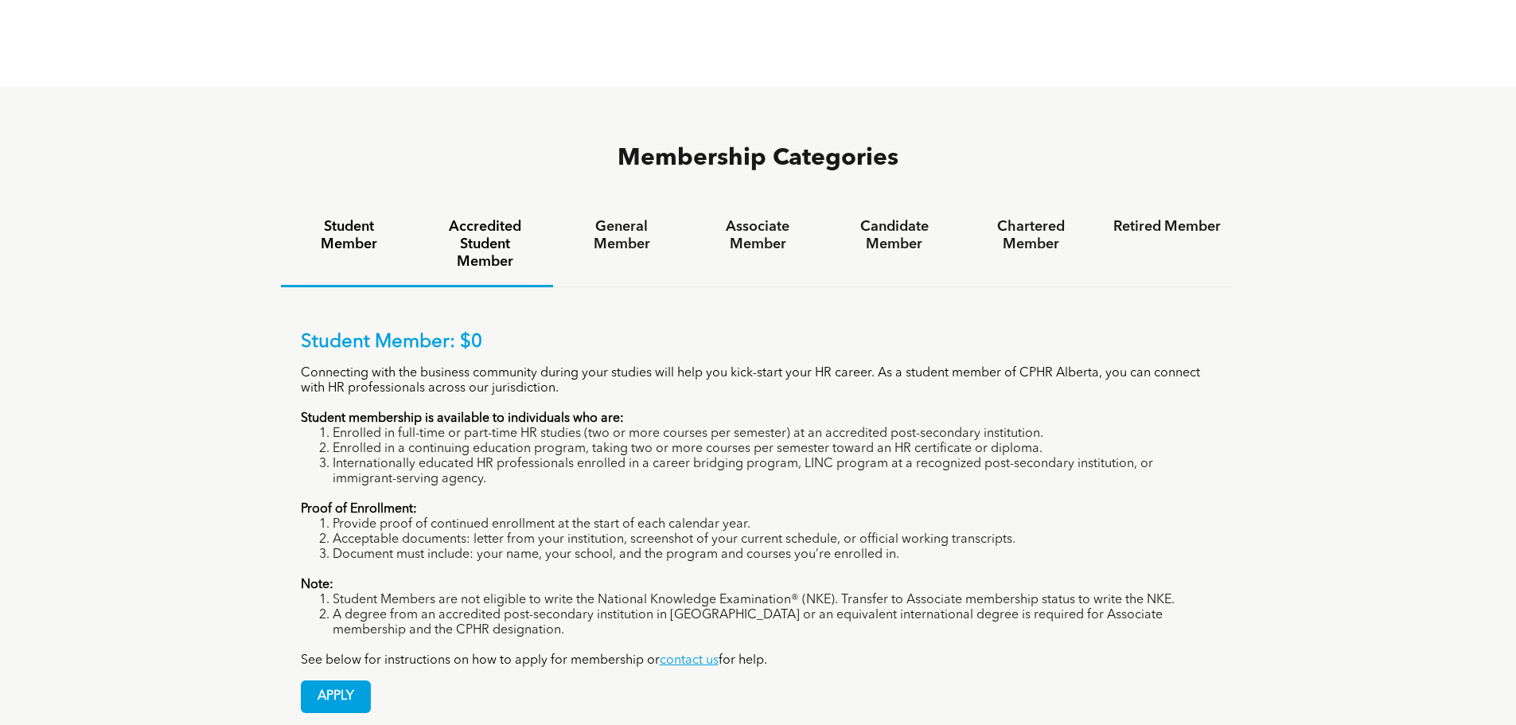
click at [478, 218] on h4 "Accredited Student Member" at bounding box center [484, 244] width 107 height 53
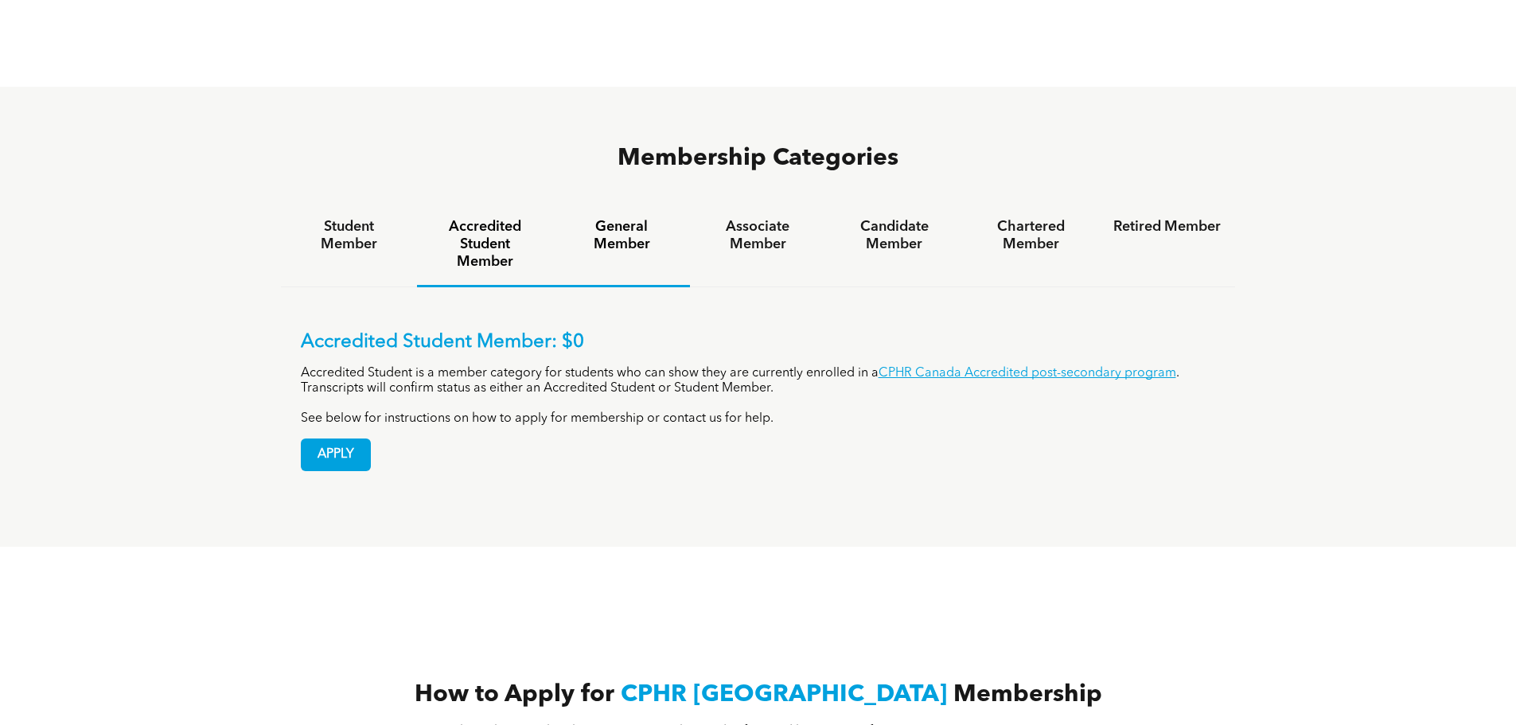
click at [617, 218] on h4 "General Member" at bounding box center [621, 235] width 107 height 35
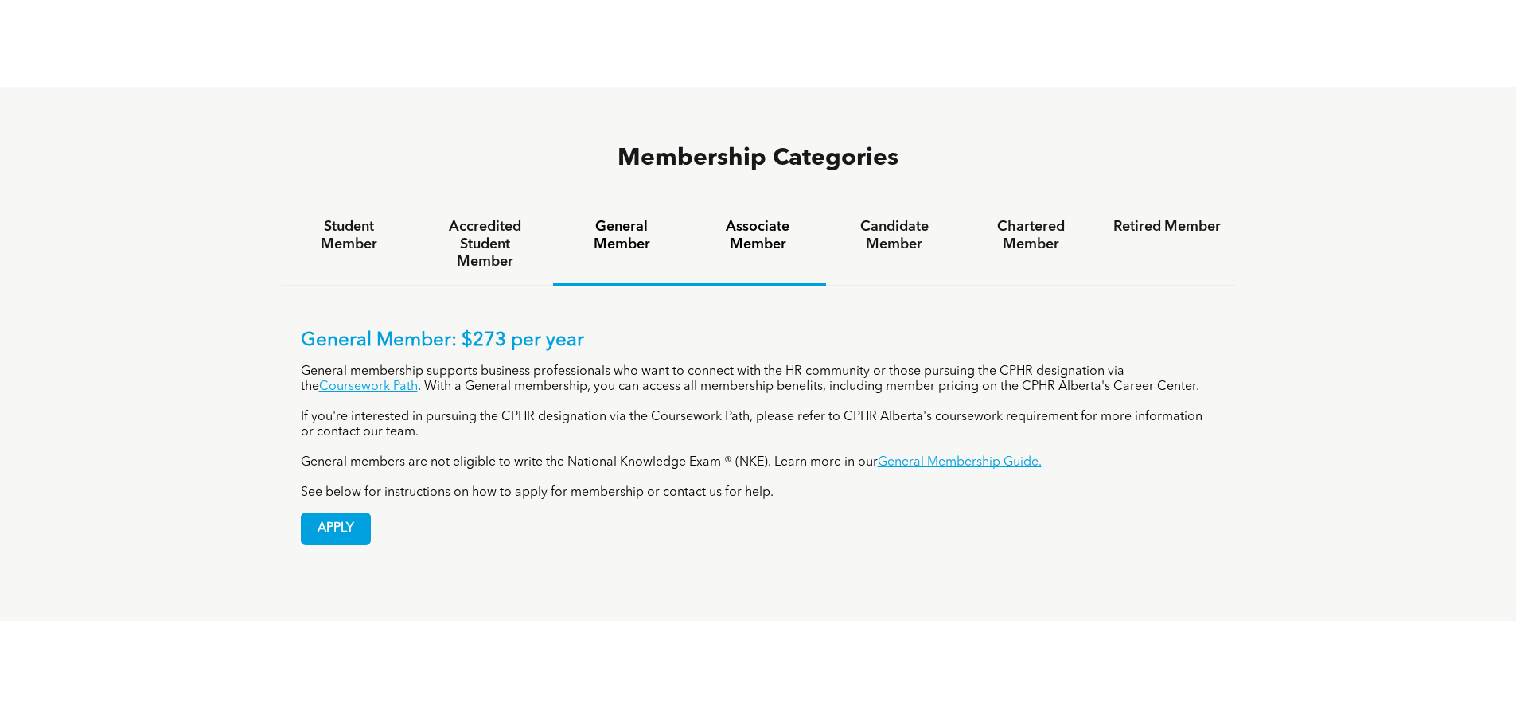
click at [771, 218] on h4 "Associate Member" at bounding box center [757, 235] width 107 height 35
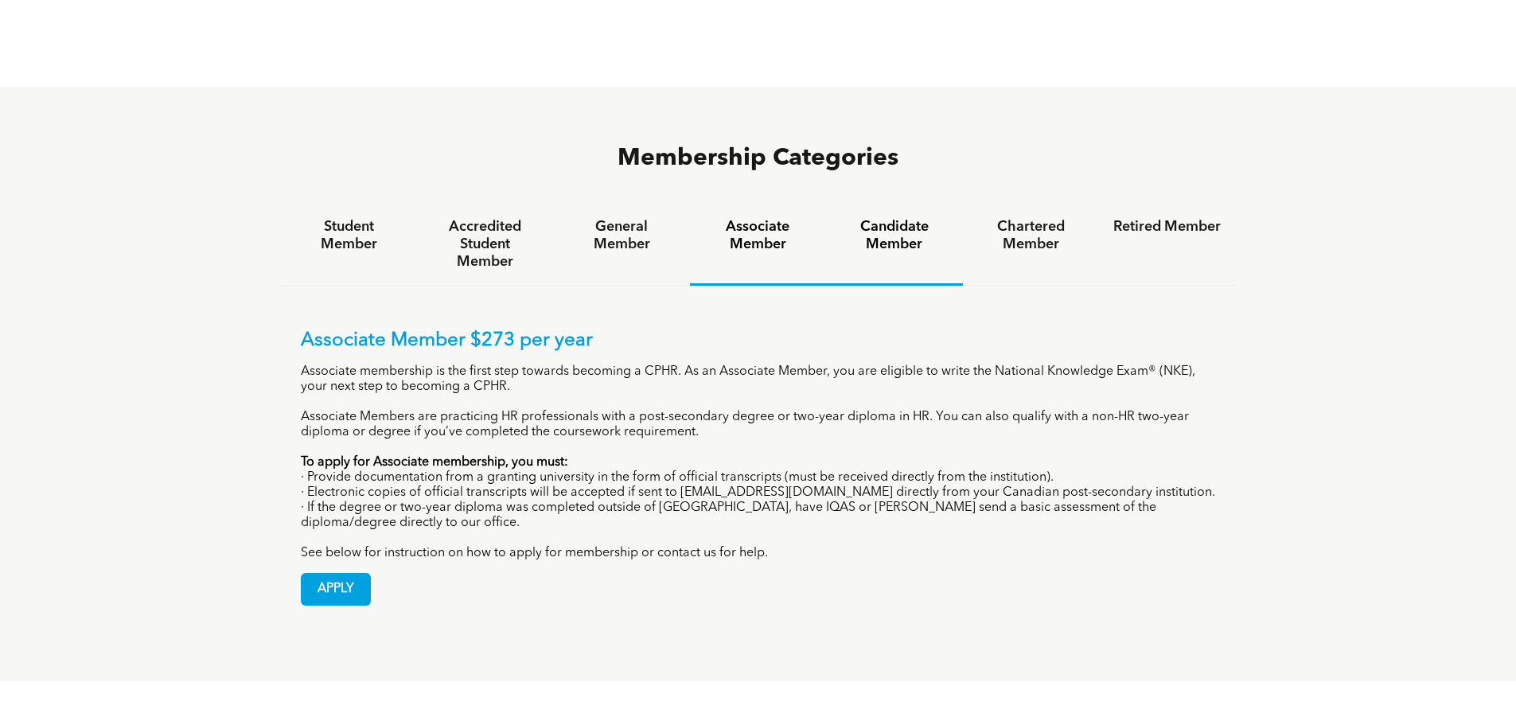
click at [900, 218] on h4 "Candidate Member" at bounding box center [894, 235] width 107 height 35
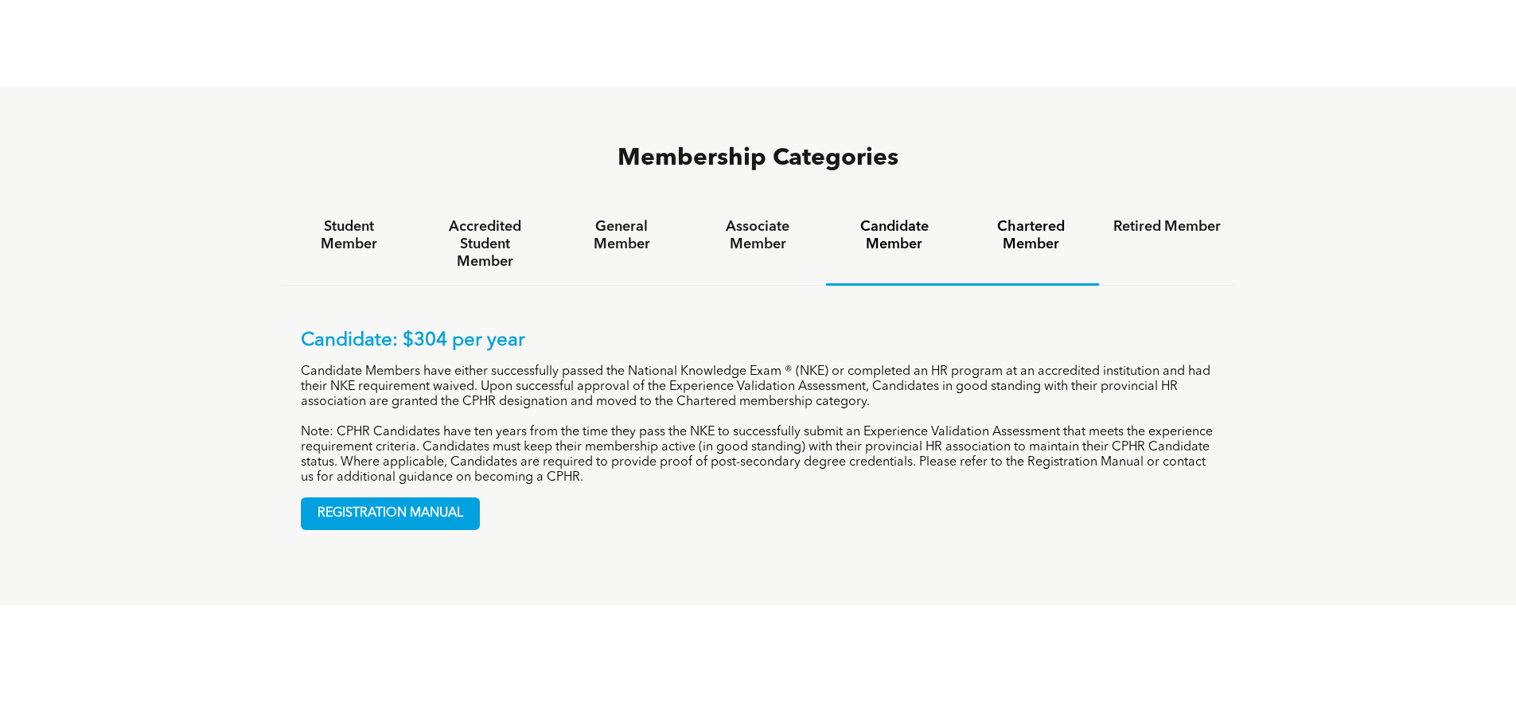
click at [1021, 218] on h4 "Chartered Member" at bounding box center [1031, 235] width 107 height 35
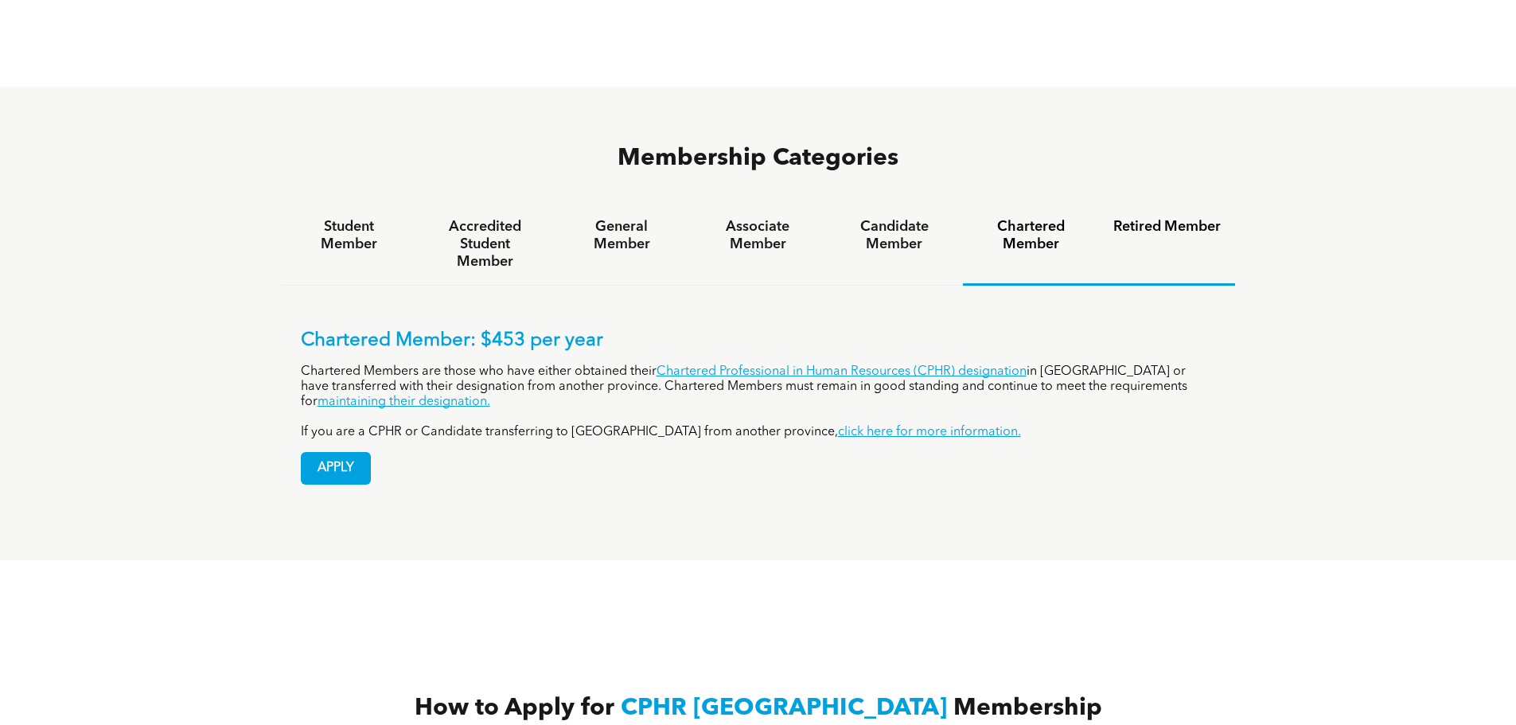
click at [1160, 218] on h4 "Retired Member" at bounding box center [1167, 227] width 107 height 18
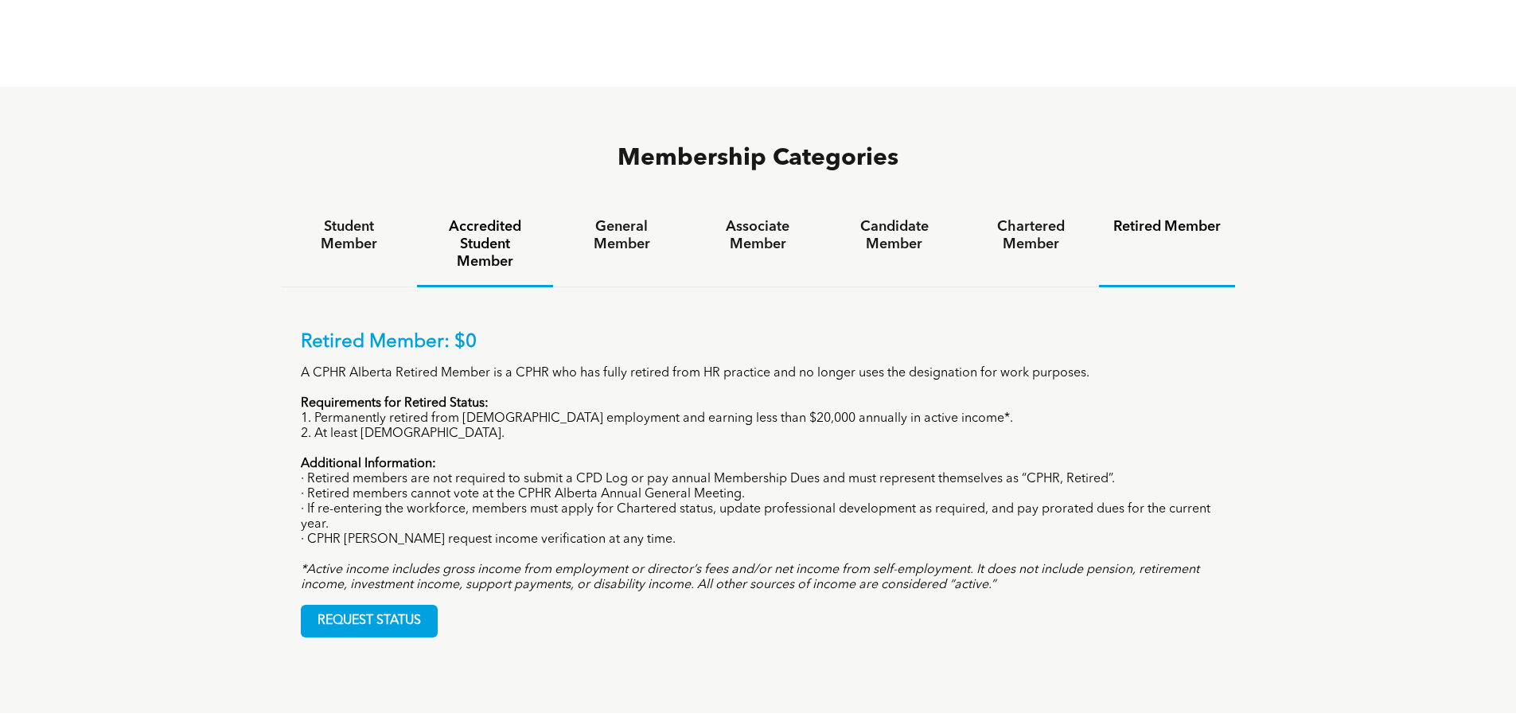
click at [498, 218] on h4 "Accredited Student Member" at bounding box center [484, 244] width 107 height 53
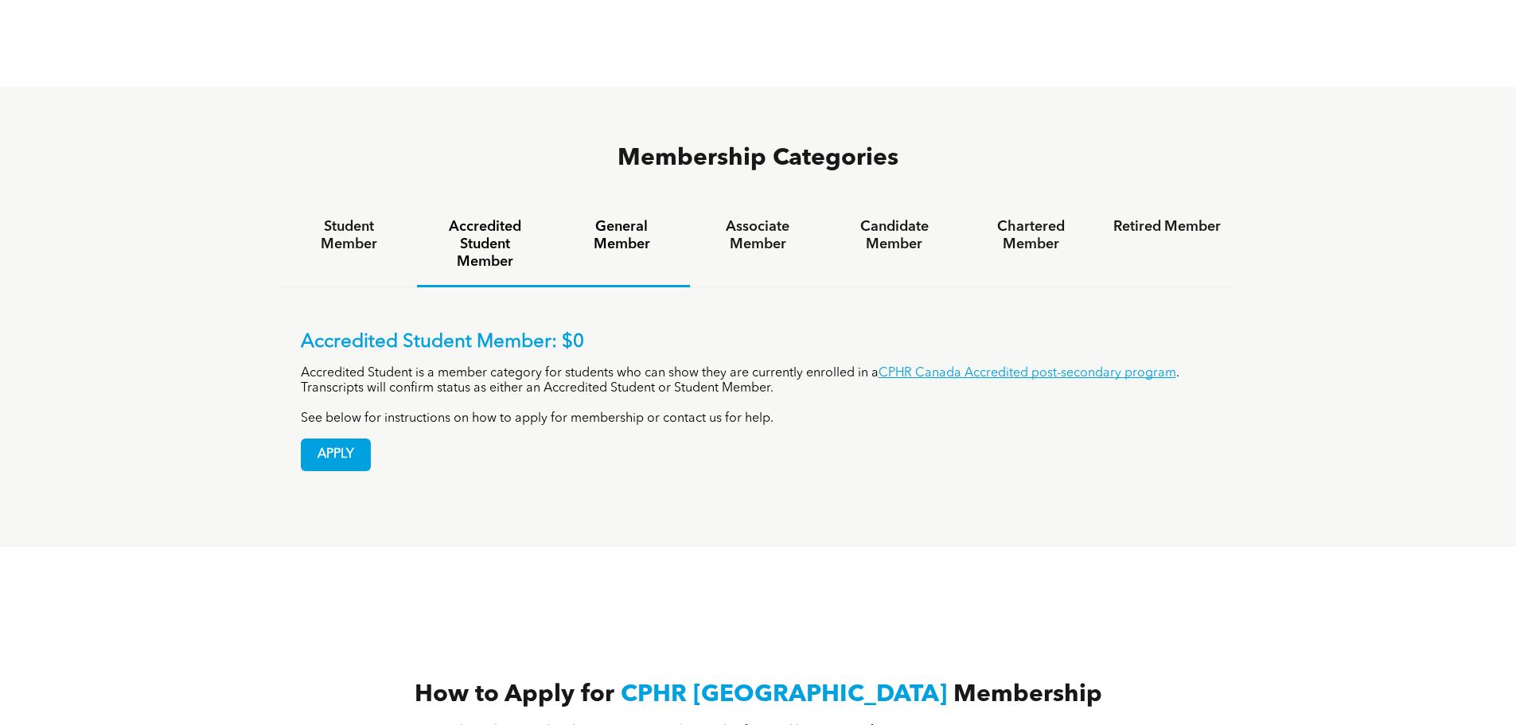
click at [608, 218] on h4 "General Member" at bounding box center [621, 235] width 107 height 35
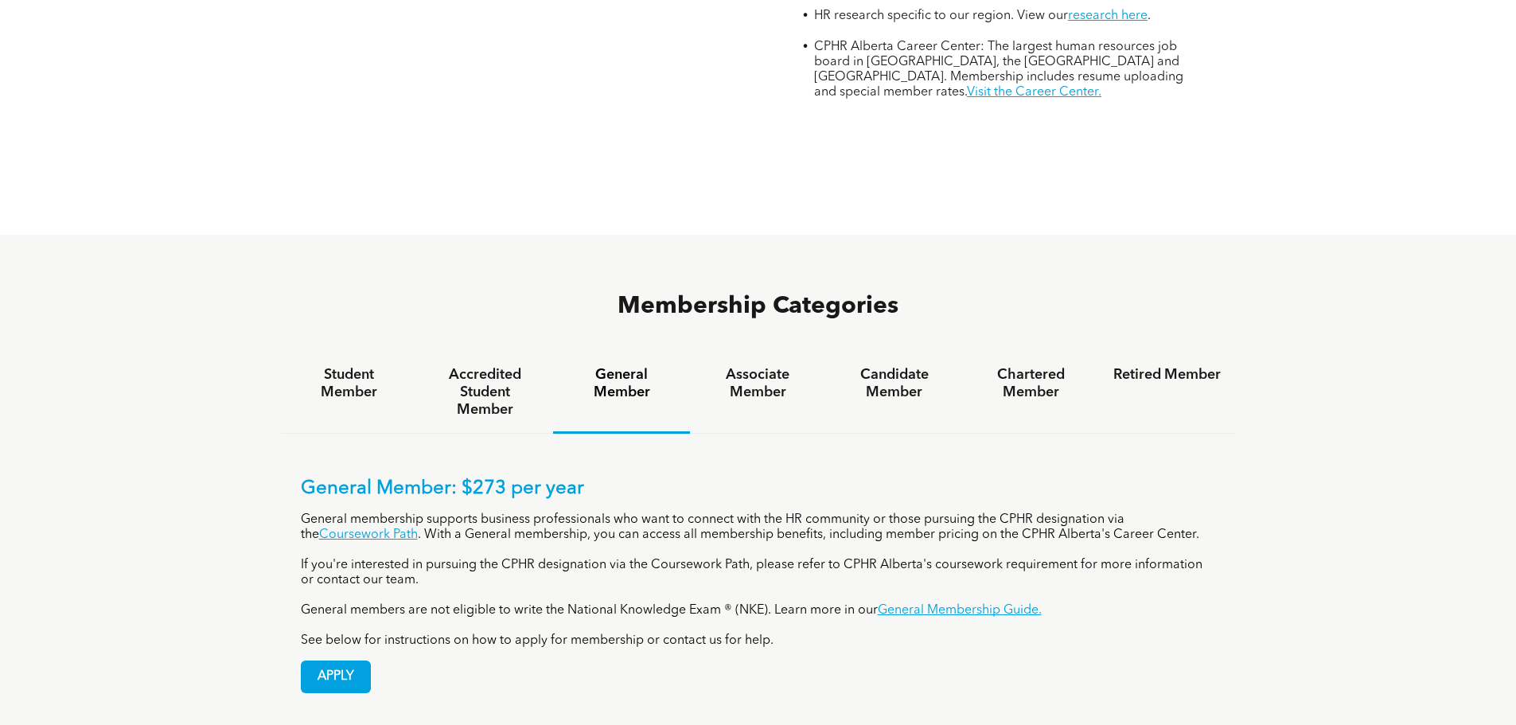
scroll to position [876, 0]
